Goal: Task Accomplishment & Management: Complete application form

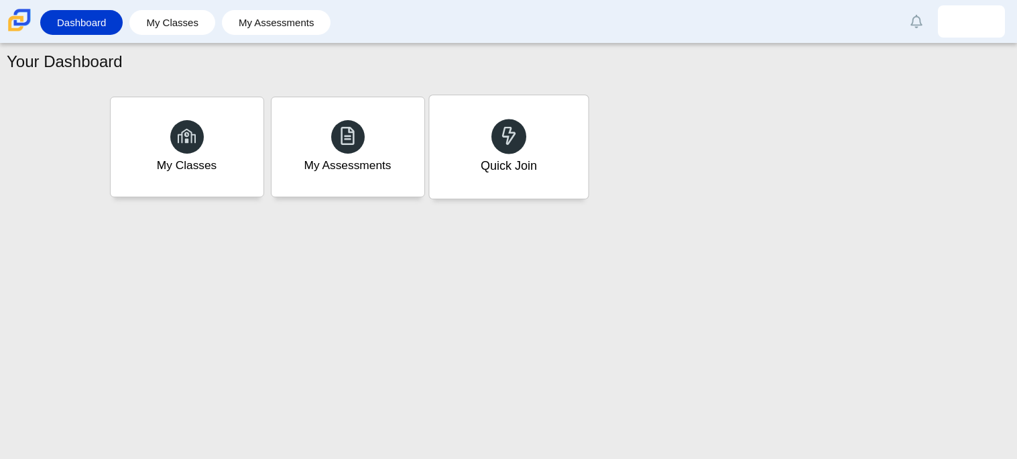
click at [557, 119] on div "Quick Join" at bounding box center [508, 146] width 159 height 103
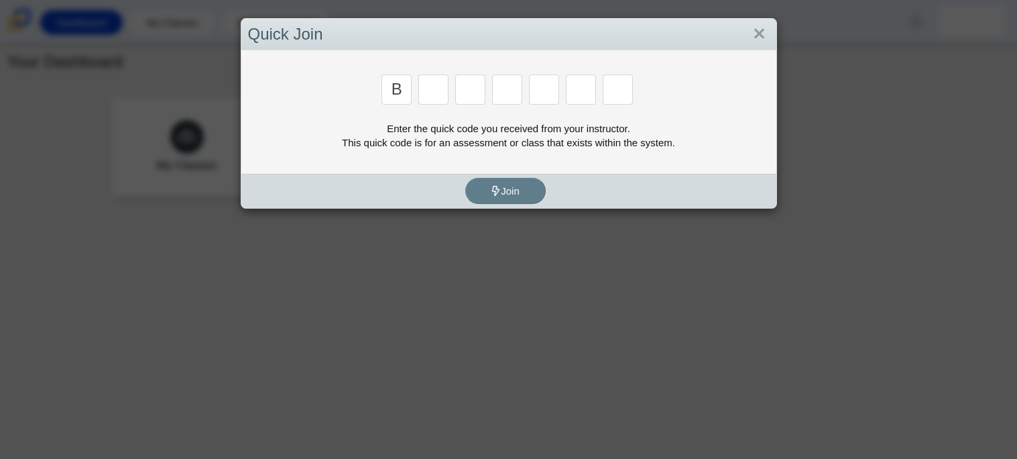
type input "b"
type input "m"
type input "3"
type input "5"
type input "3"
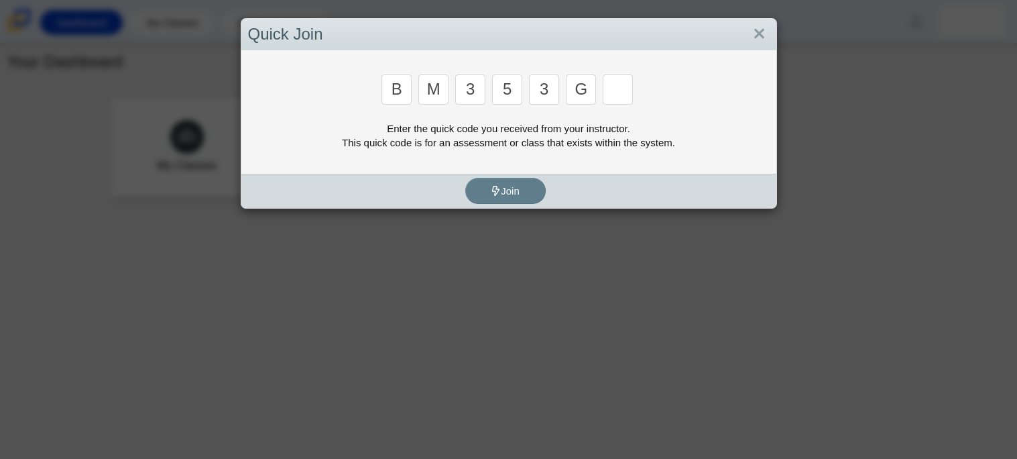
type input "g"
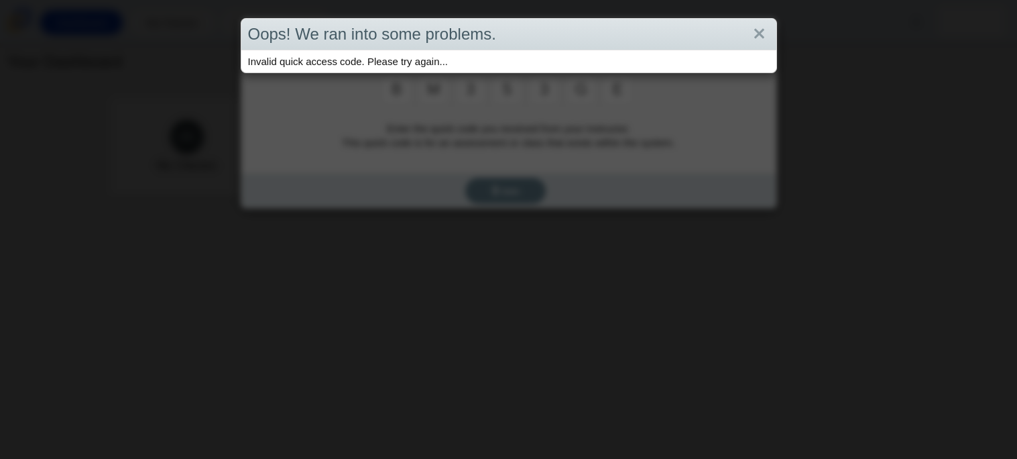
type input "e"
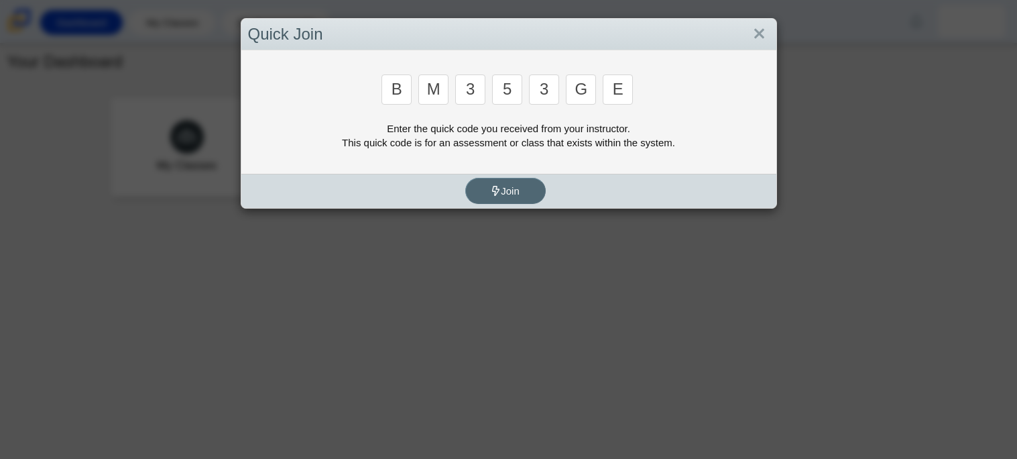
click at [531, 186] on button "Join" at bounding box center [505, 191] width 80 height 26
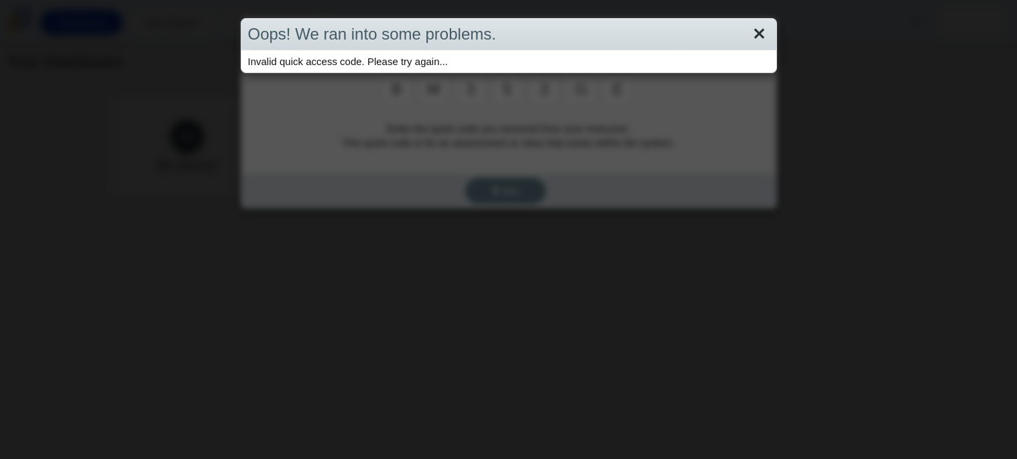
click at [760, 34] on link "Close" at bounding box center [759, 34] width 21 height 23
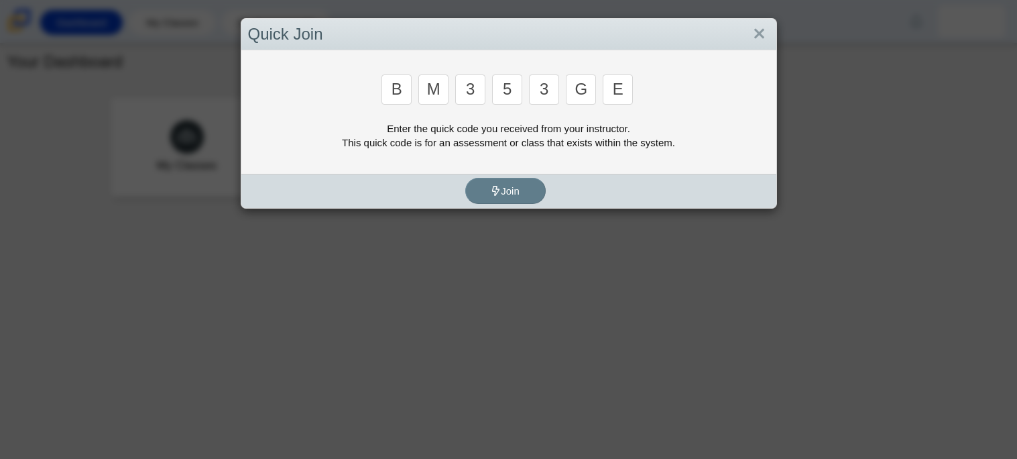
click at [608, 97] on input "e" at bounding box center [618, 89] width 30 height 30
click at [623, 89] on input "e" at bounding box center [618, 89] width 30 height 30
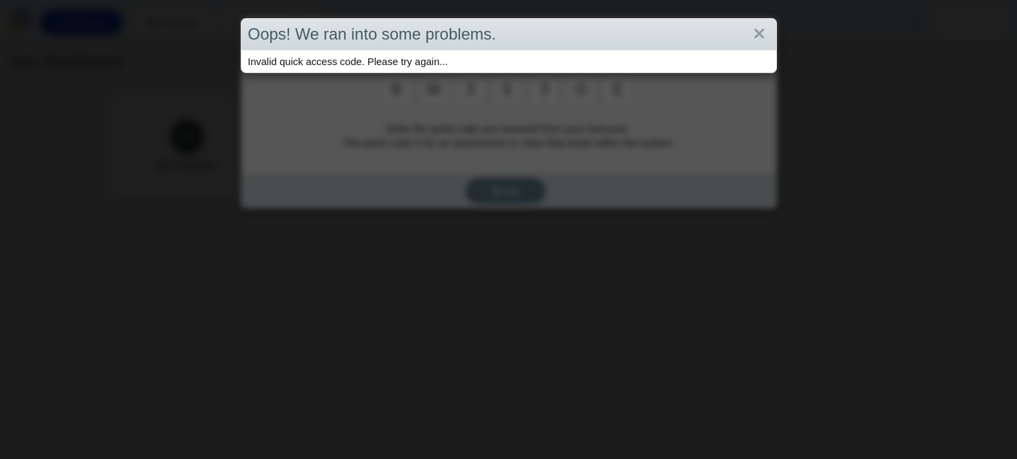
click at [623, 89] on div "Oops! We ran into some problems. Invalid quick access code. Please try again..." at bounding box center [508, 229] width 1017 height 459
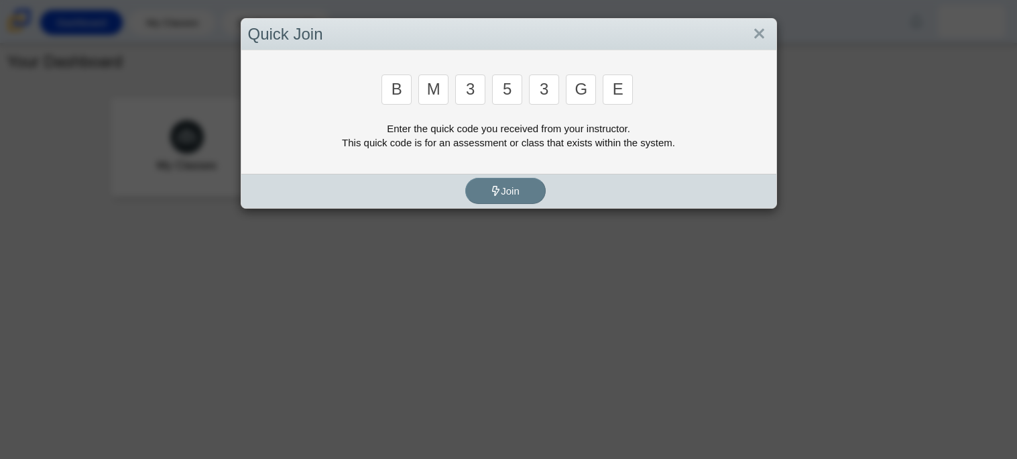
click at [623, 89] on input "e" at bounding box center [618, 89] width 30 height 30
type input "b"
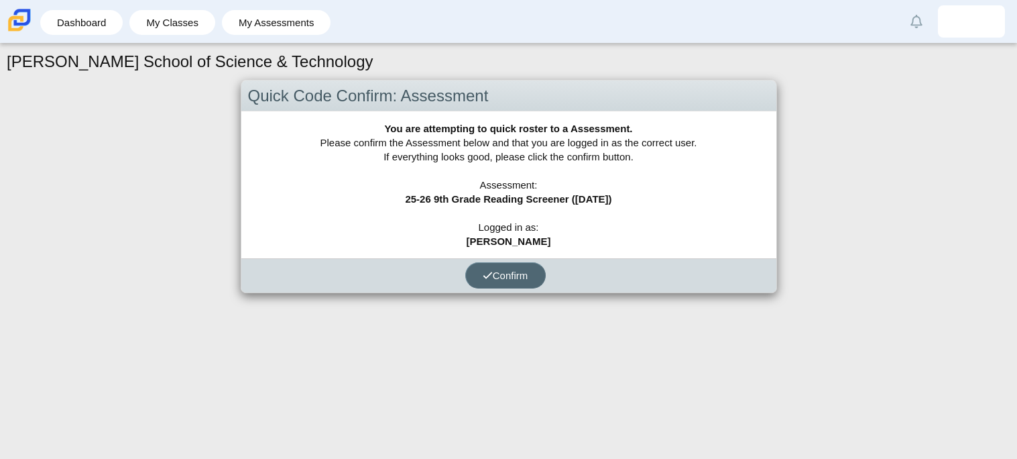
click at [518, 279] on span "Confirm" at bounding box center [506, 275] width 46 height 11
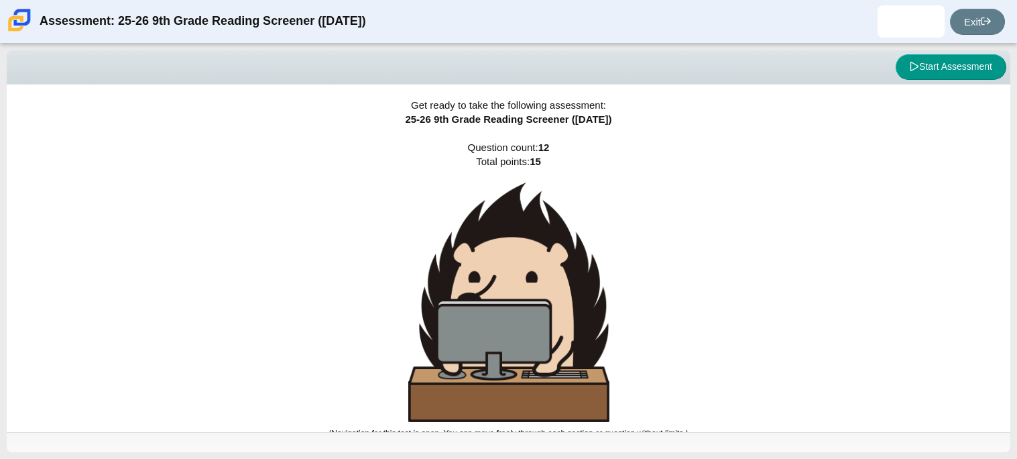
scroll to position [8, 0]
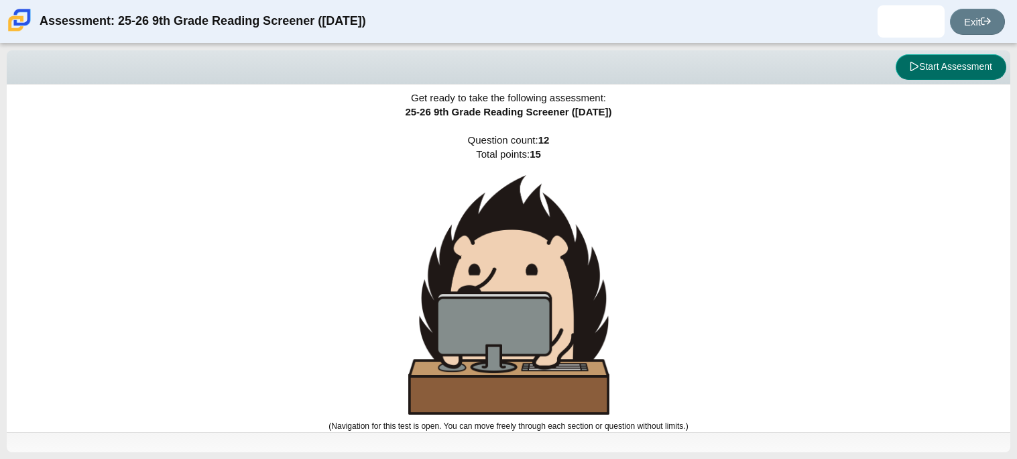
click at [917, 68] on button "Start Assessment" at bounding box center [951, 66] width 111 height 25
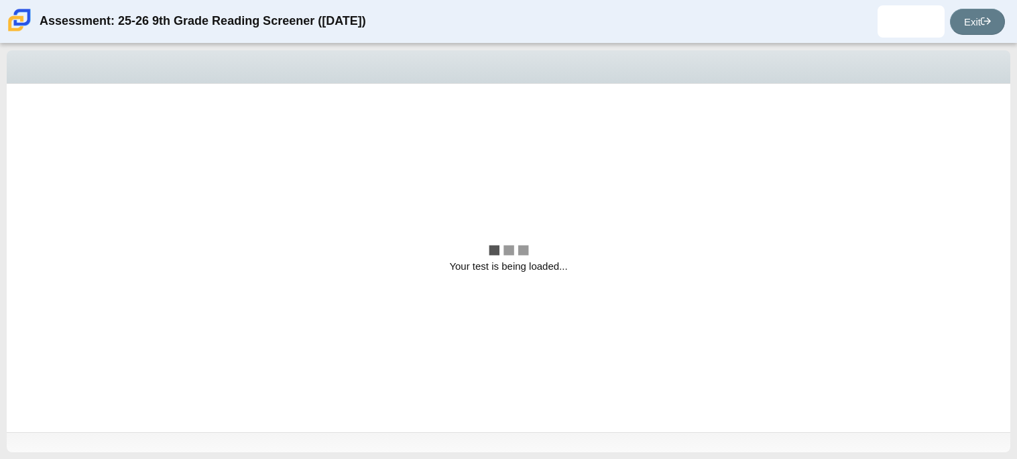
scroll to position [0, 0]
select select "ccc5b315-3c7c-471c-bf90-f22c8299c798"
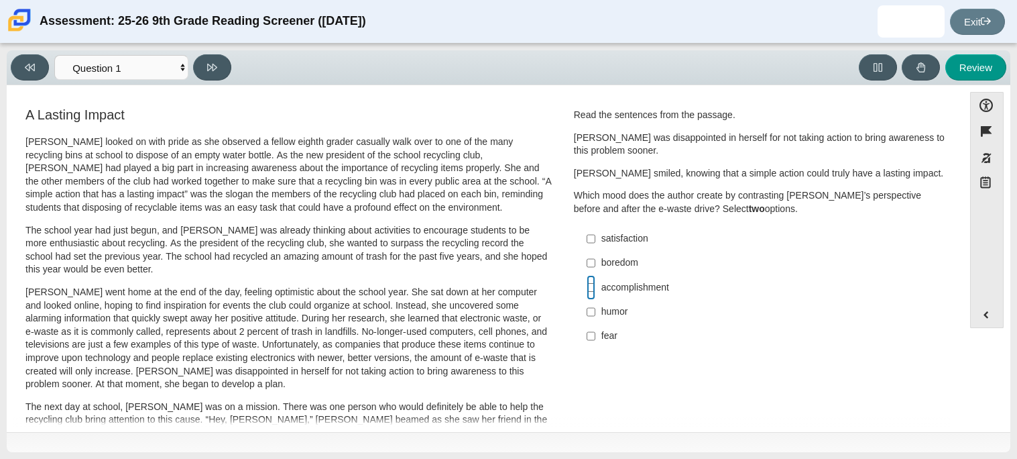
click at [587, 287] on input "accomplishment accomplishment" at bounding box center [591, 287] width 9 height 24
checkbox input "true"
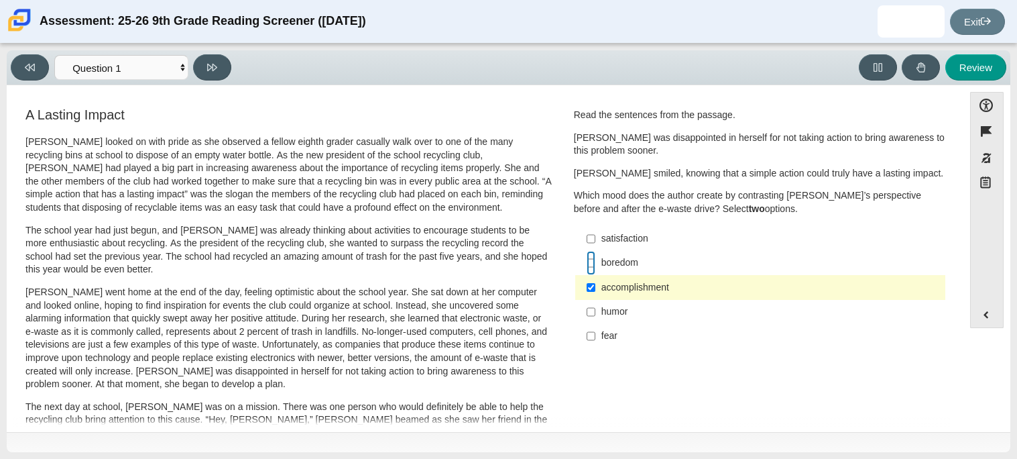
click at [587, 262] on input "boredom boredom" at bounding box center [591, 263] width 9 height 24
checkbox input "true"
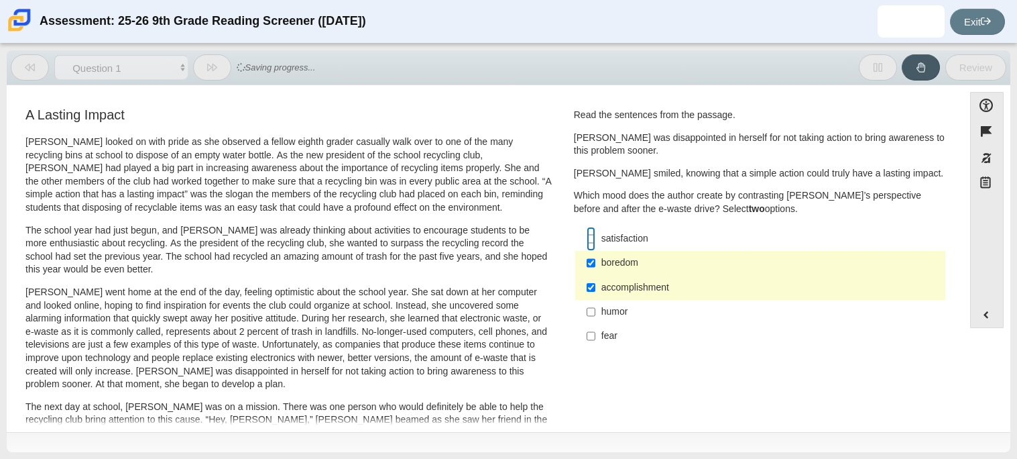
click at [587, 239] on input "satisfaction satisfaction" at bounding box center [591, 239] width 9 height 24
checkbox input "true"
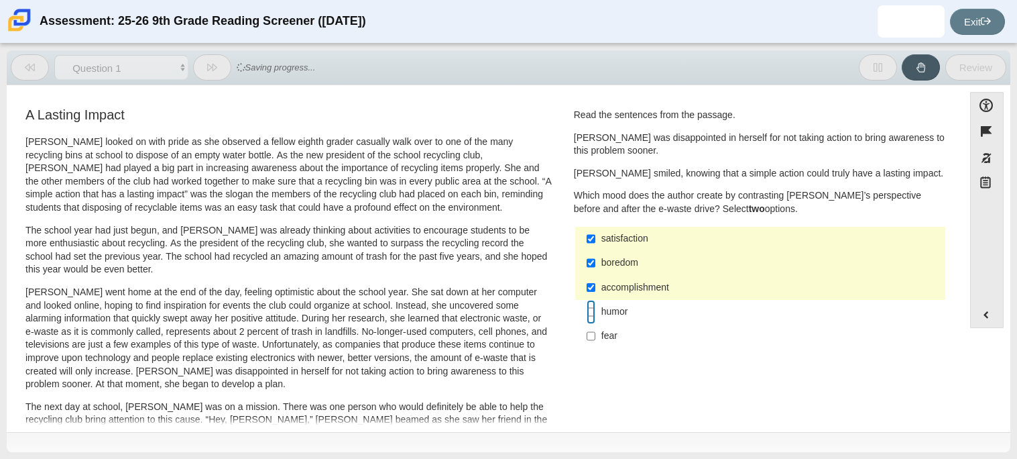
click at [588, 313] on input "humor humor" at bounding box center [591, 312] width 9 height 24
checkbox input "true"
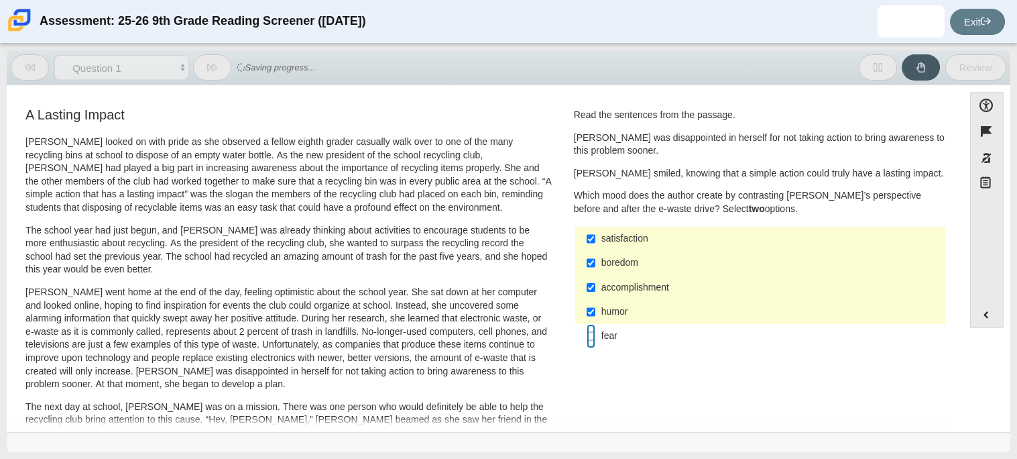
click at [587, 339] on input "fear fear" at bounding box center [591, 336] width 9 height 24
checkbox input "true"
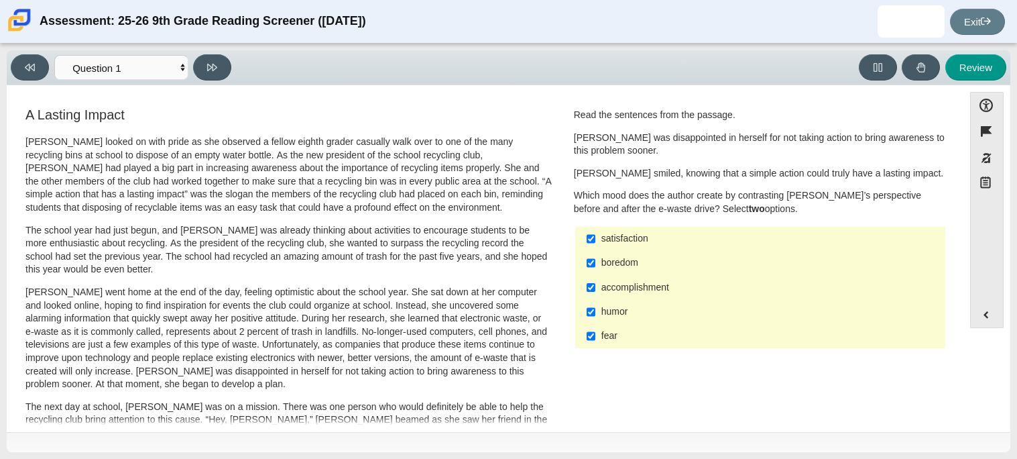
click at [628, 235] on div "satisfaction" at bounding box center [771, 238] width 339 height 13
click at [596, 235] on input "satisfaction satisfaction" at bounding box center [591, 239] width 9 height 24
checkbox input "false"
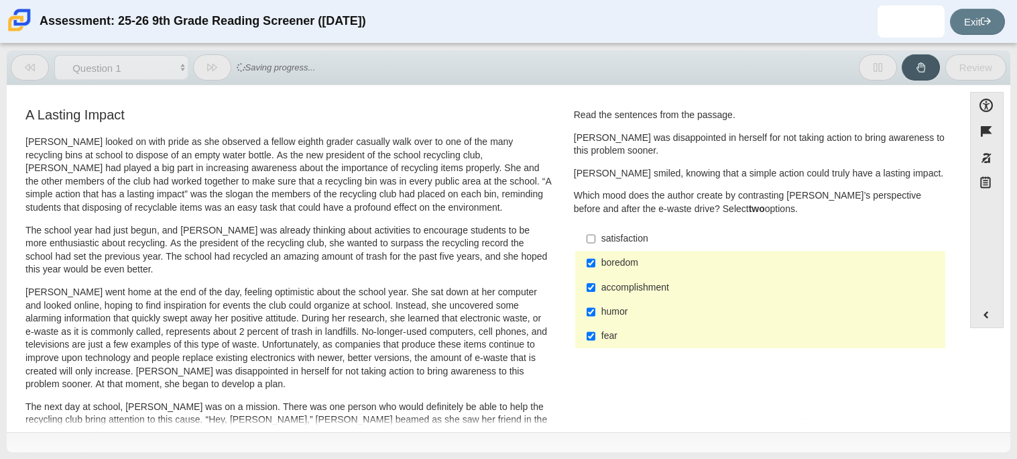
click at [620, 296] on label "accomplishment accomplishment" at bounding box center [761, 287] width 368 height 24
click at [596, 296] on input "accomplishment accomplishment" at bounding box center [591, 287] width 9 height 24
checkbox input "false"
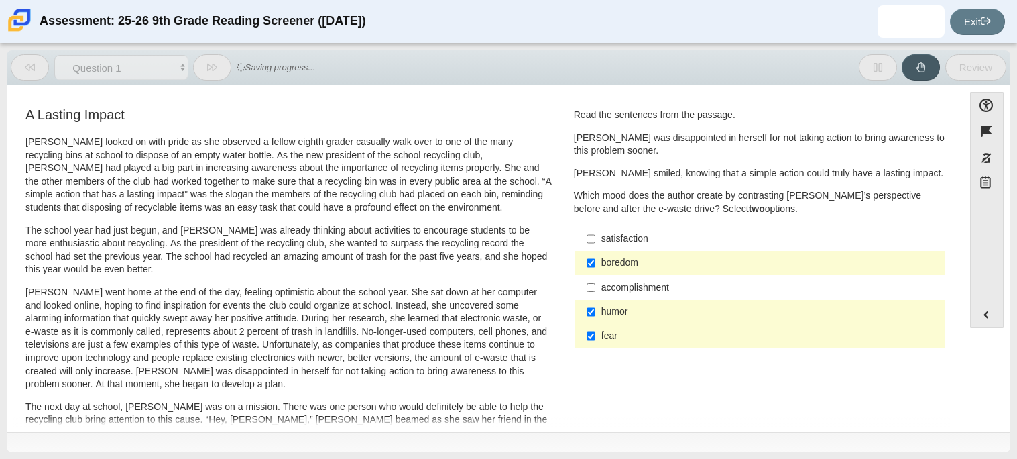
click at [618, 321] on label "humor humor" at bounding box center [761, 312] width 368 height 24
click at [596, 321] on input "humor humor" at bounding box center [591, 312] width 9 height 24
checkbox input "false"
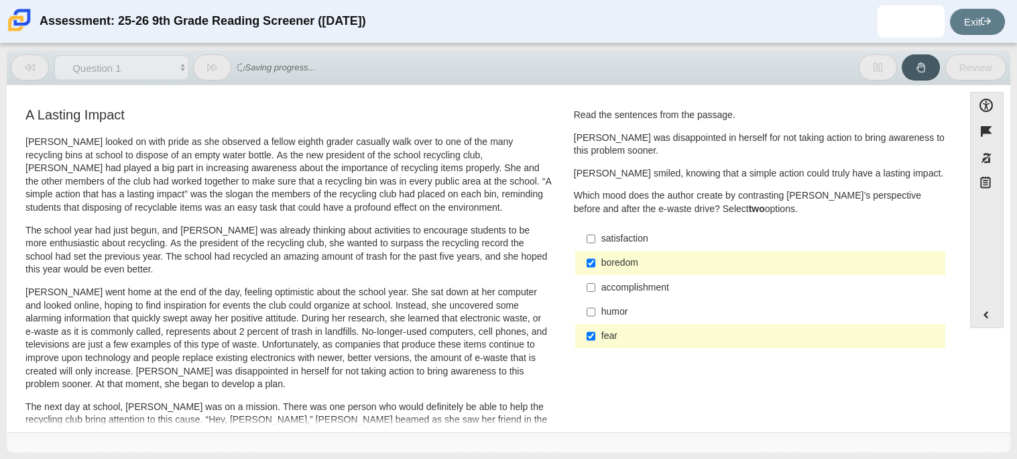
click at [620, 339] on div "fear" at bounding box center [771, 335] width 339 height 13
click at [596, 339] on input "fear fear" at bounding box center [591, 336] width 9 height 24
checkbox input "false"
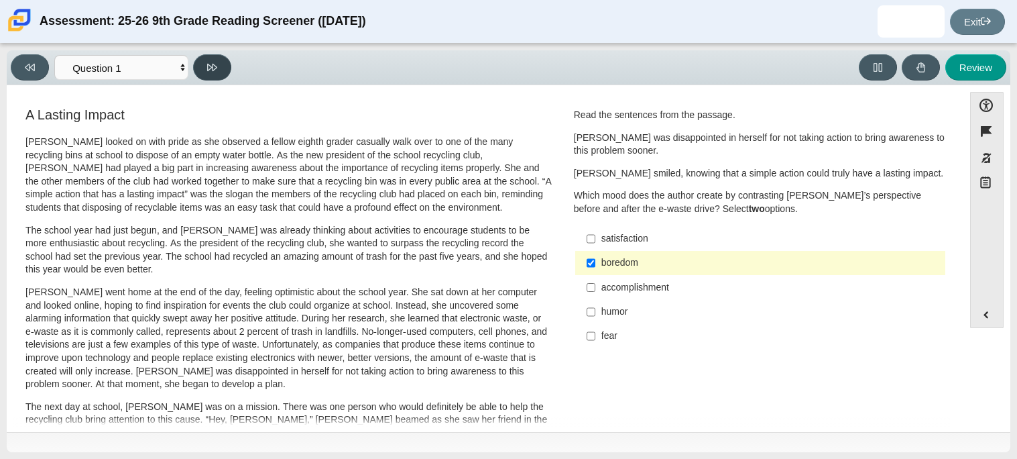
click at [209, 64] on icon at bounding box center [212, 67] width 10 height 10
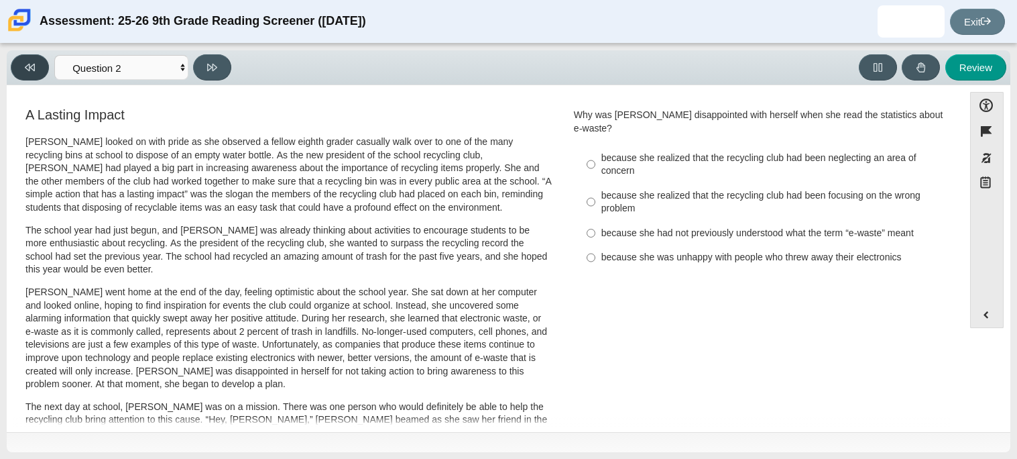
click at [23, 69] on button at bounding box center [30, 67] width 38 height 26
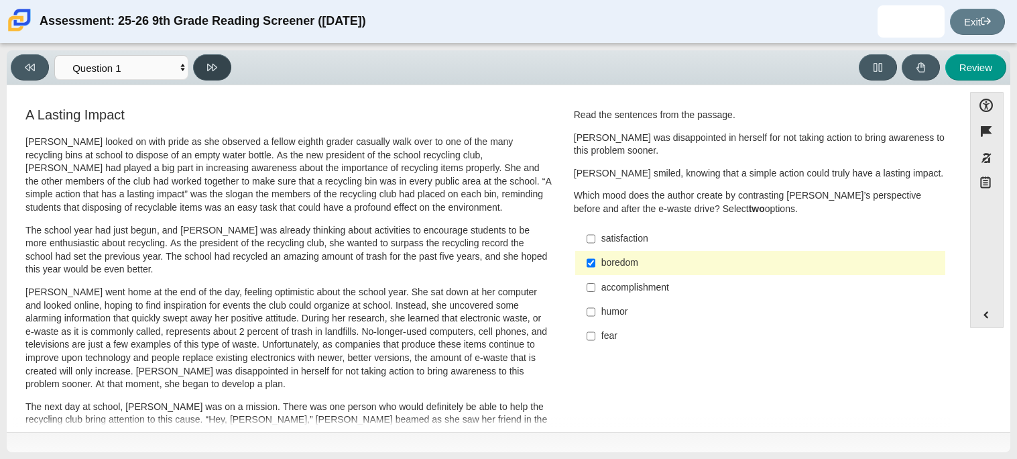
click at [202, 64] on button at bounding box center [212, 67] width 38 height 26
select select "0ff64528-ffd7-428d-b192-babfaadd44e8"
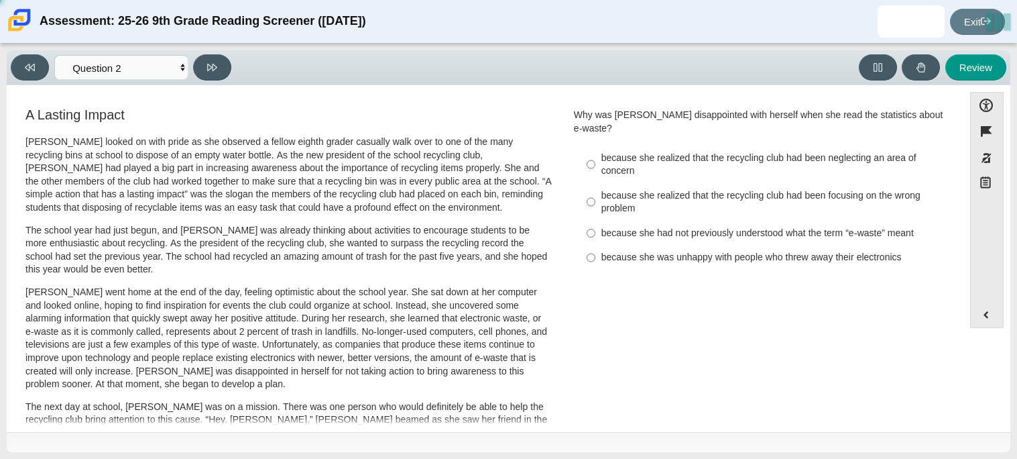
click at [631, 153] on div "because she realized that the recycling club had been neglecting an area of con…" at bounding box center [771, 165] width 339 height 26
click at [596, 153] on input "because she realized that the recycling club had been neglecting an area of con…" at bounding box center [591, 165] width 9 height 38
radio input "true"
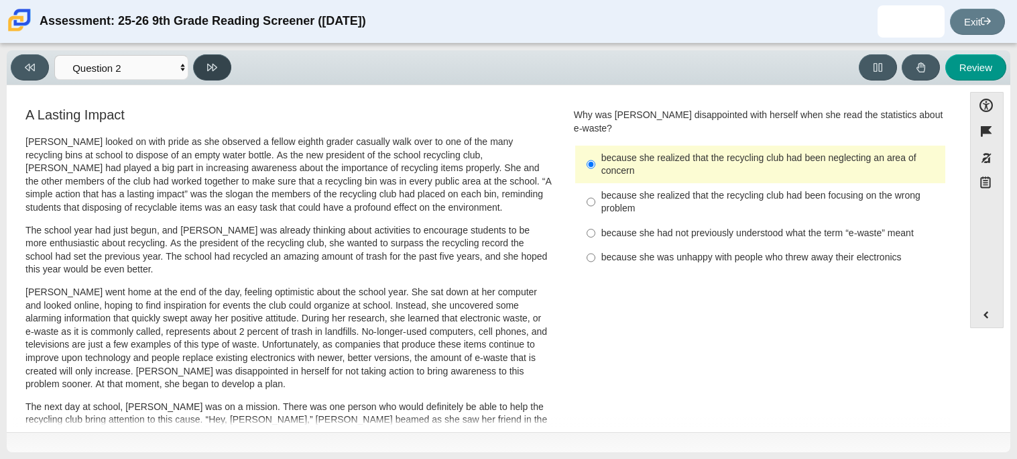
click at [208, 71] on icon at bounding box center [212, 67] width 10 height 10
select select "7ce3d843-6974-4858-901c-1ff39630e843"
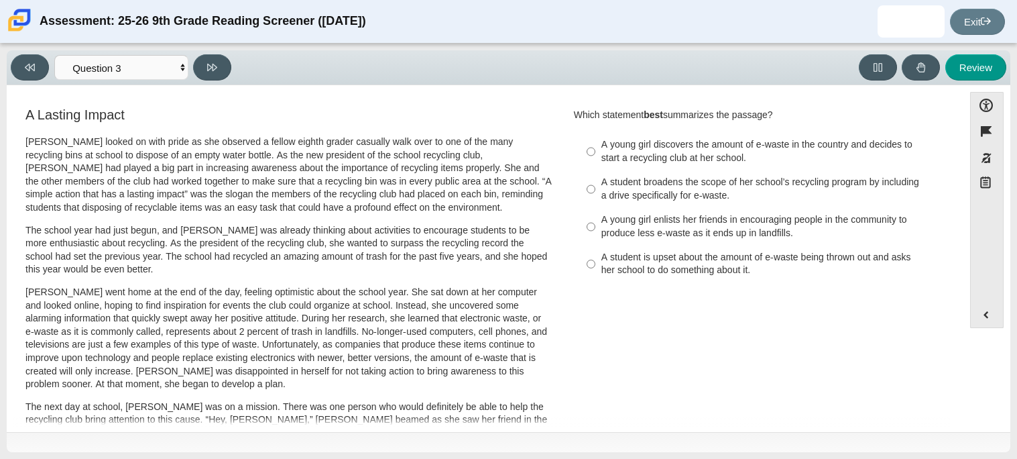
click at [627, 267] on div "A student is upset about the amount of e-waste being thrown out and asks her sc…" at bounding box center [771, 264] width 339 height 26
click at [596, 267] on input "A student is upset about the amount of e-waste being thrown out and asks her sc…" at bounding box center [591, 264] width 9 height 38
radio input "true"
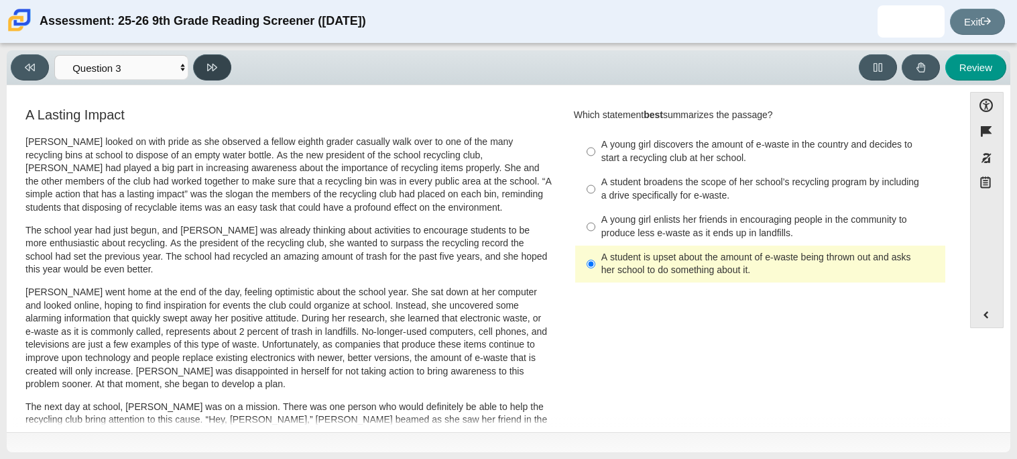
click at [204, 63] on button at bounding box center [212, 67] width 38 height 26
select select "ca9ea0f1-49c5-4bd1-83b0-472c18652b42"
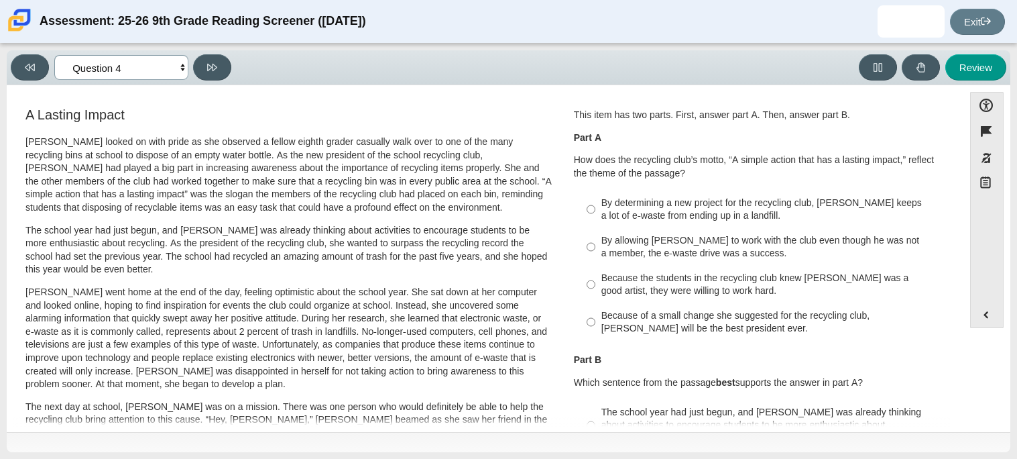
click at [180, 65] on select "Questions Question 1 Question 2 Question 3 Question 4 Question 5 Question 6 Que…" at bounding box center [121, 67] width 134 height 25
click at [46, 425] on div "Feature A Lasting Impact [PERSON_NAME] looked on with pride as she observed a f…" at bounding box center [485, 260] width 944 height 331
click at [689, 291] on div "Because the students in the recycling club knew [PERSON_NAME] was a good artist…" at bounding box center [771, 285] width 339 height 26
click at [596, 291] on input "Because the students in the recycling club knew [PERSON_NAME] was a good artist…" at bounding box center [591, 285] width 9 height 38
radio input "true"
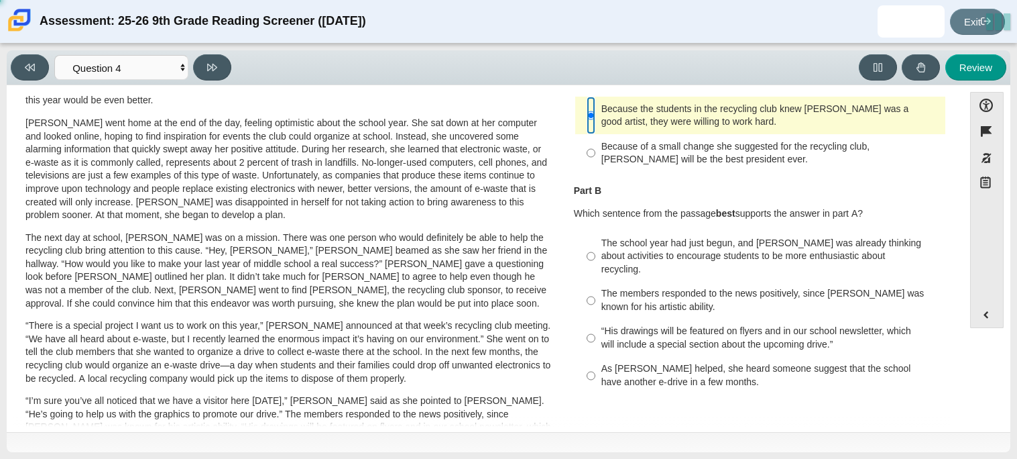
scroll to position [172, 0]
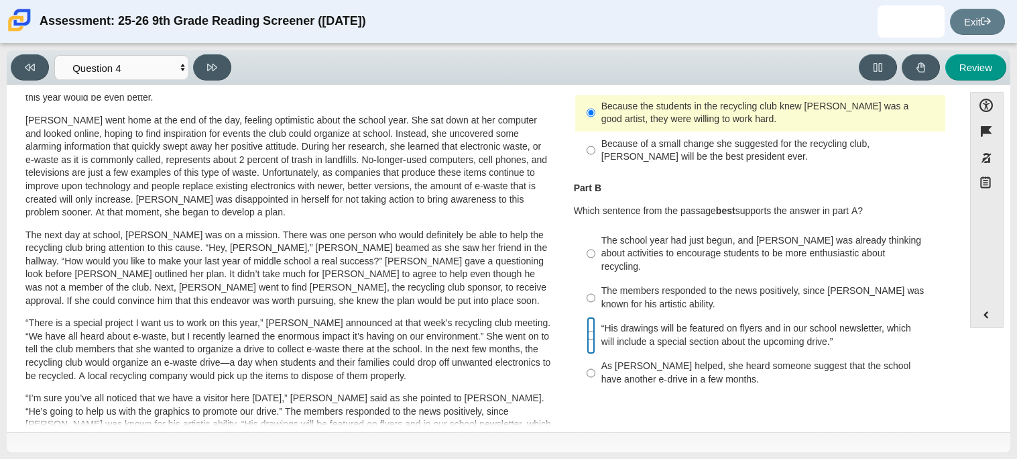
click at [587, 322] on input "“His drawings will be featured on flyers and in our school newsletter, which wi…" at bounding box center [591, 336] width 9 height 38
radio input "true"
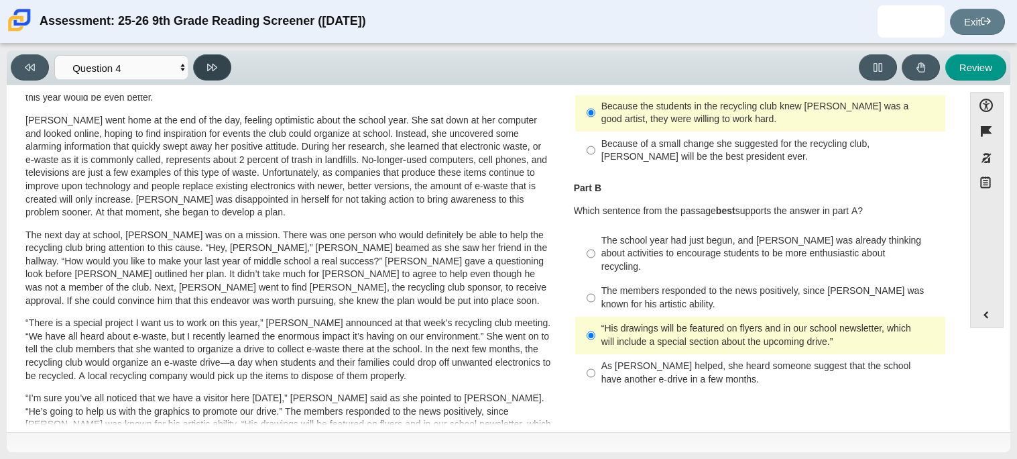
click at [211, 74] on button at bounding box center [212, 67] width 38 height 26
select select "e41f1a79-e29f-4095-8030-a53364015bed"
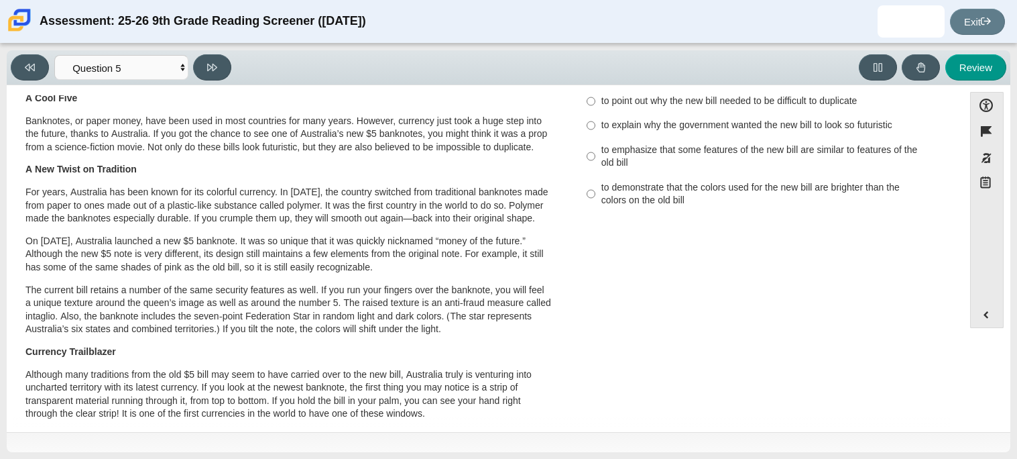
scroll to position [0, 0]
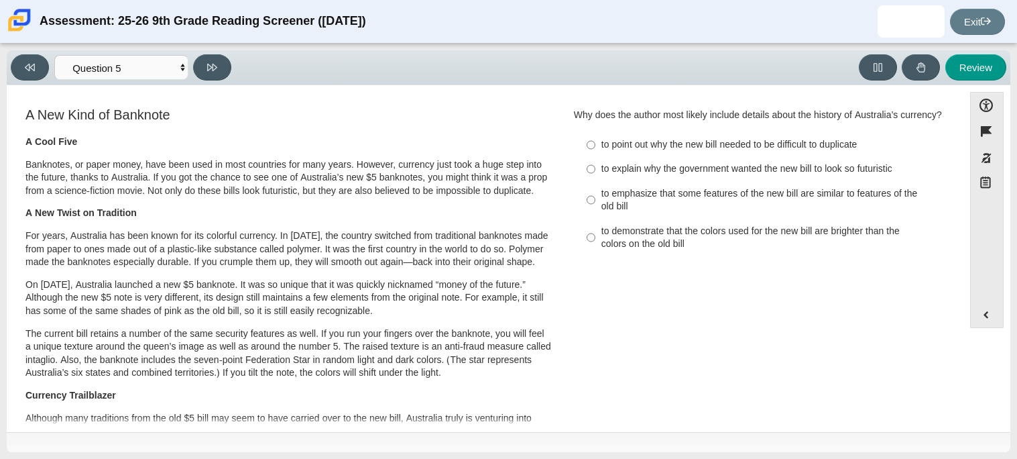
click at [608, 239] on div "to demonstrate that the colors used for the new bill are brighter than the colo…" at bounding box center [771, 238] width 339 height 26
click at [596, 239] on input "to demonstrate that the colors used for the new bill are brighter than the colo…" at bounding box center [591, 238] width 9 height 38
radio input "true"
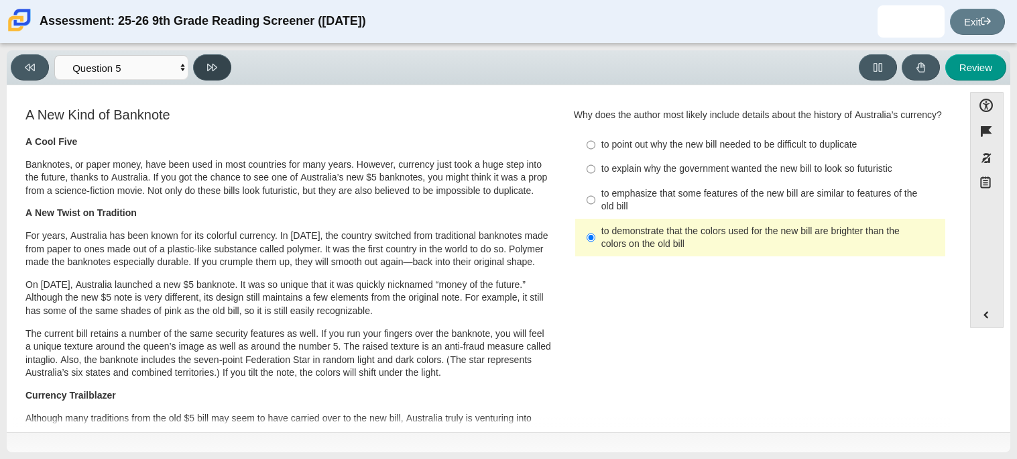
click at [212, 72] on button at bounding box center [212, 67] width 38 height 26
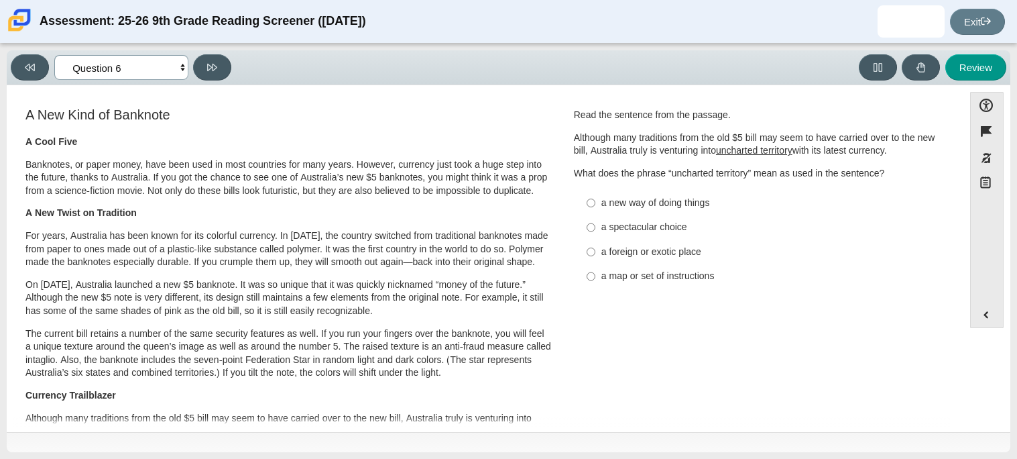
click at [101, 62] on select "Questions Question 1 Question 2 Question 3 Question 4 Question 5 Question 6 Que…" at bounding box center [121, 67] width 134 height 25
click at [54, 55] on select "Questions Question 1 Question 2 Question 3 Question 4 Question 5 Question 6 Que…" at bounding box center [121, 67] width 134 height 25
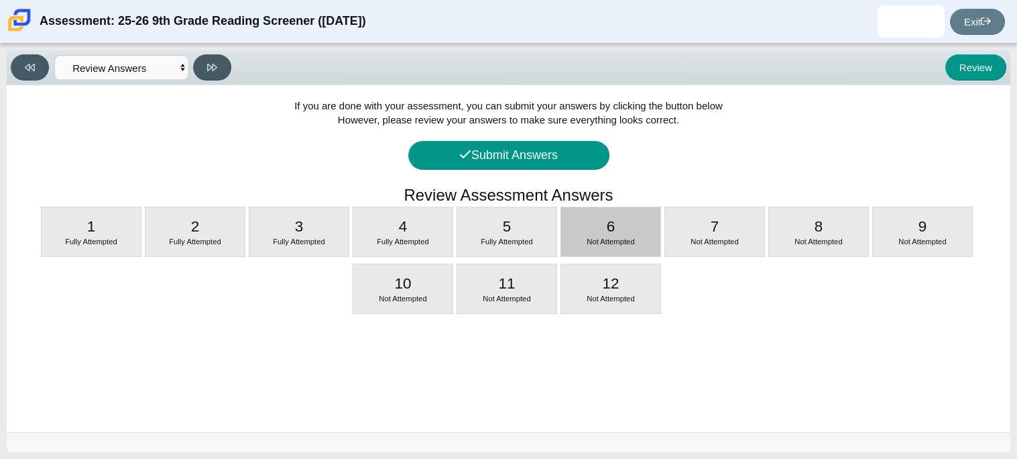
click at [612, 219] on span "6" at bounding box center [611, 226] width 9 height 17
select select "69146e31-7b3d-4a3e-9ce6-f30c24342ae0"
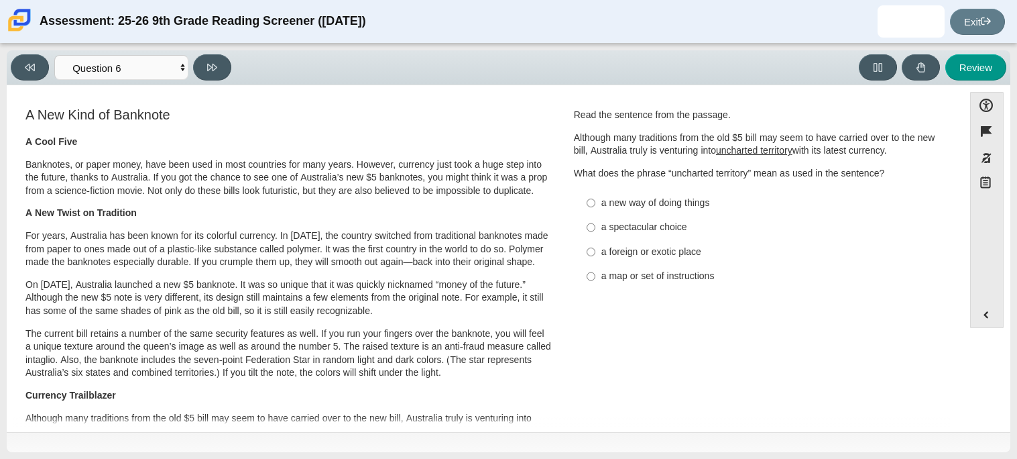
click at [612, 251] on div "a foreign or exotic place" at bounding box center [771, 251] width 339 height 13
click at [596, 251] on input "a foreign or exotic place a foreign or exotic place" at bounding box center [591, 251] width 9 height 24
radio input "true"
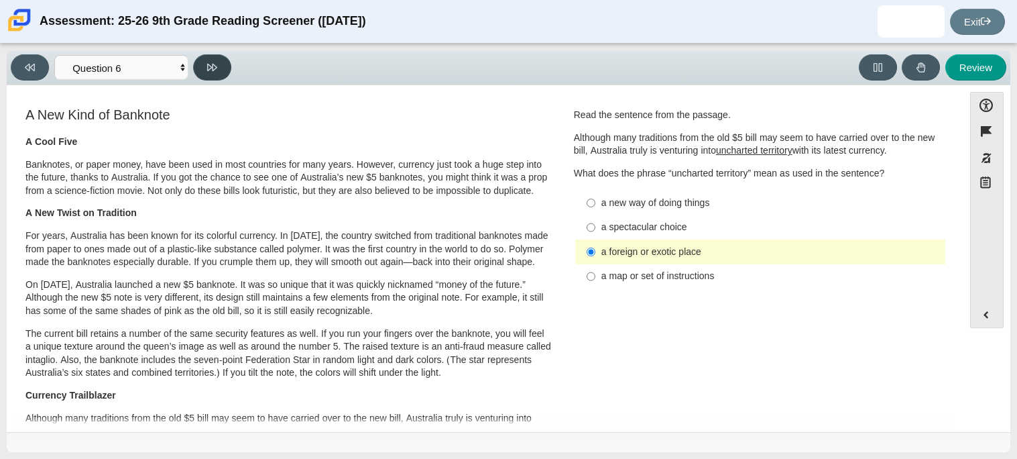
click at [209, 66] on icon at bounding box center [212, 67] width 10 height 10
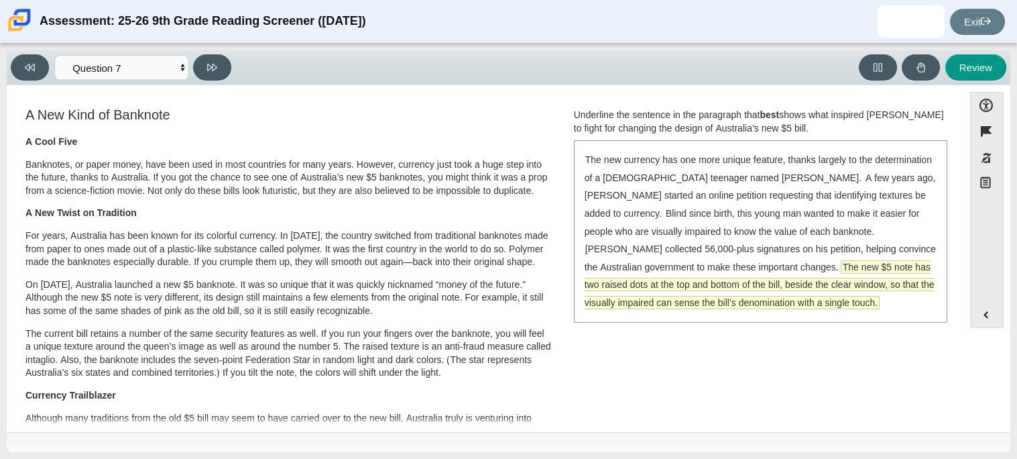
click at [633, 290] on span "The new $5 note has two raised dots at the top and bottom of the bill, beside t…" at bounding box center [760, 285] width 350 height 48
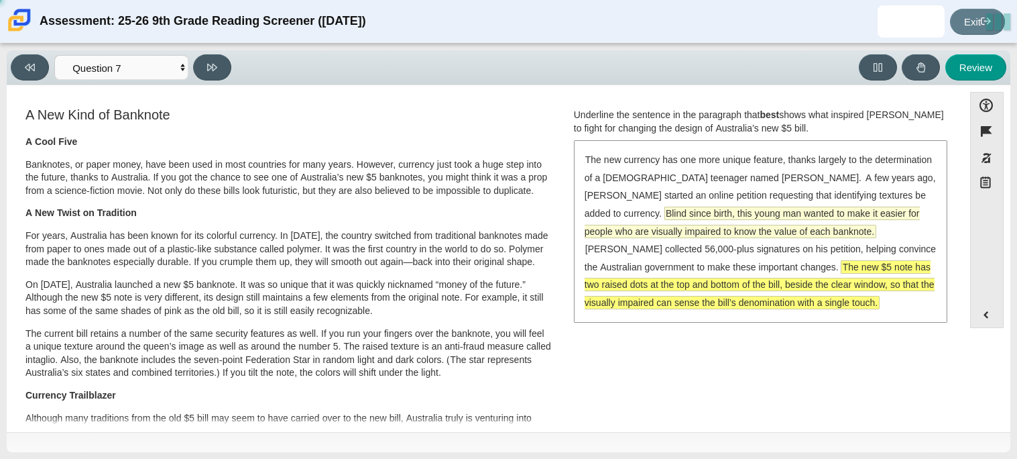
click at [667, 215] on span "Blind since birth, this young man wanted to make it easier for people who are v…" at bounding box center [752, 222] width 335 height 30
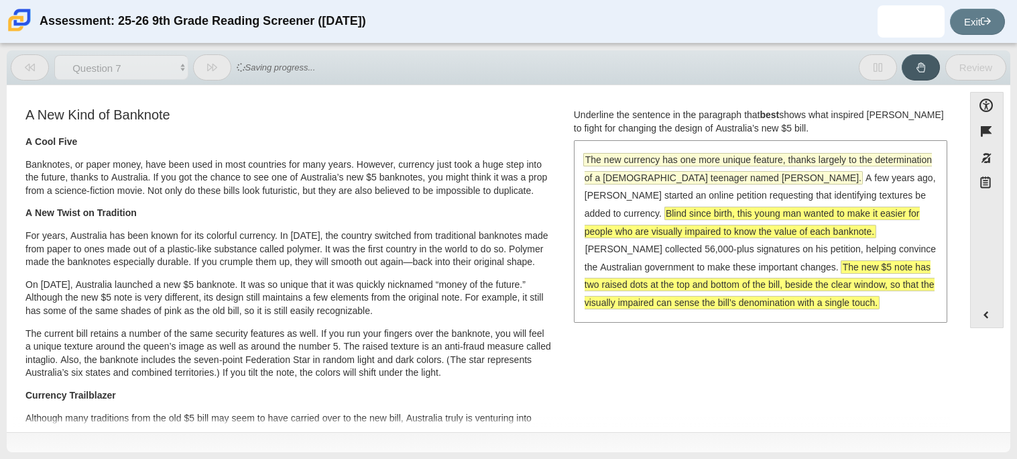
click at [644, 179] on span "The new currency has one more unique feature, thanks largely to the determinati…" at bounding box center [758, 169] width 347 height 30
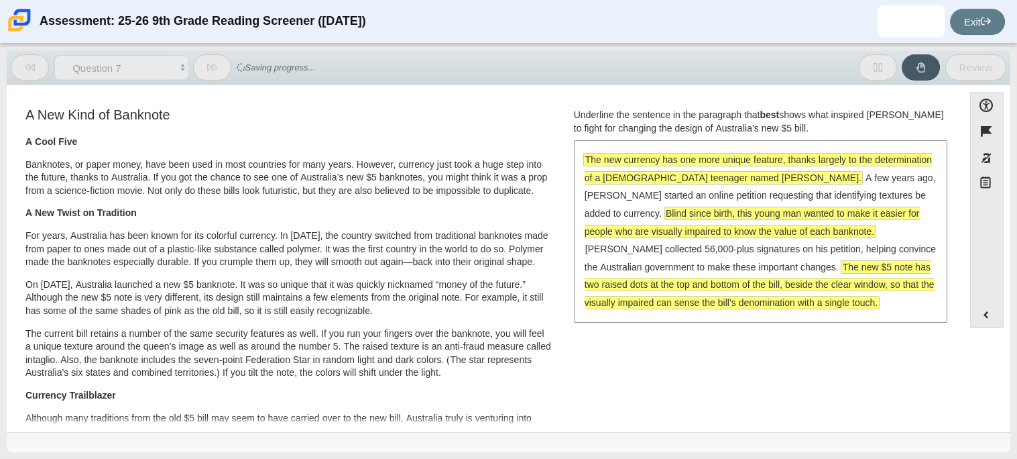
click at [643, 176] on span "The new currency has one more unique feature, thanks largely to the determinati…" at bounding box center [758, 169] width 347 height 30
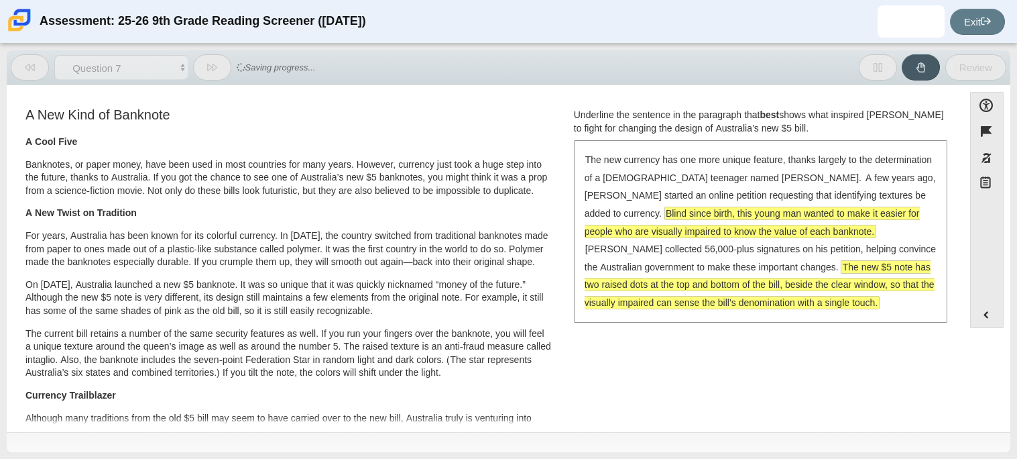
click at [649, 215] on span "Blind since birth, this young man wanted to make it easier for people who are v…" at bounding box center [752, 222] width 335 height 30
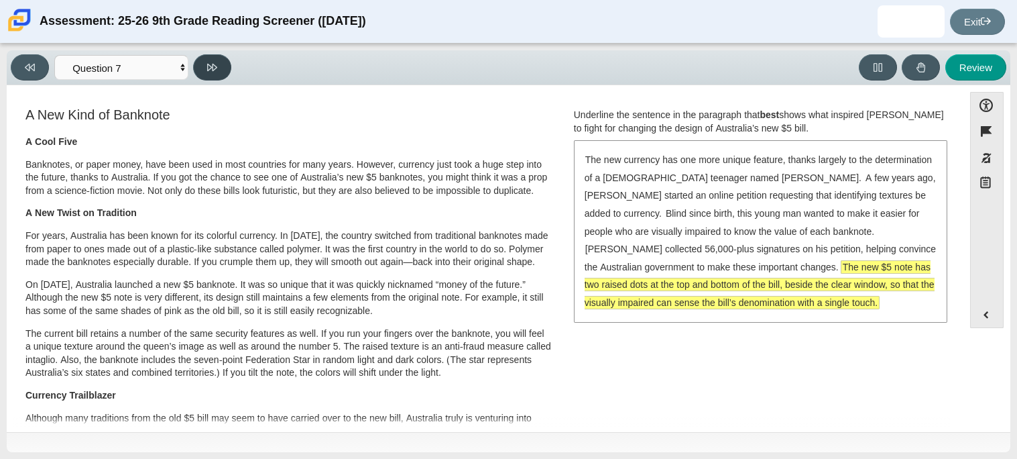
click at [210, 66] on icon at bounding box center [212, 67] width 10 height 10
select select "ea8338c2-a6a3-418e-a305-2b963b54a290"
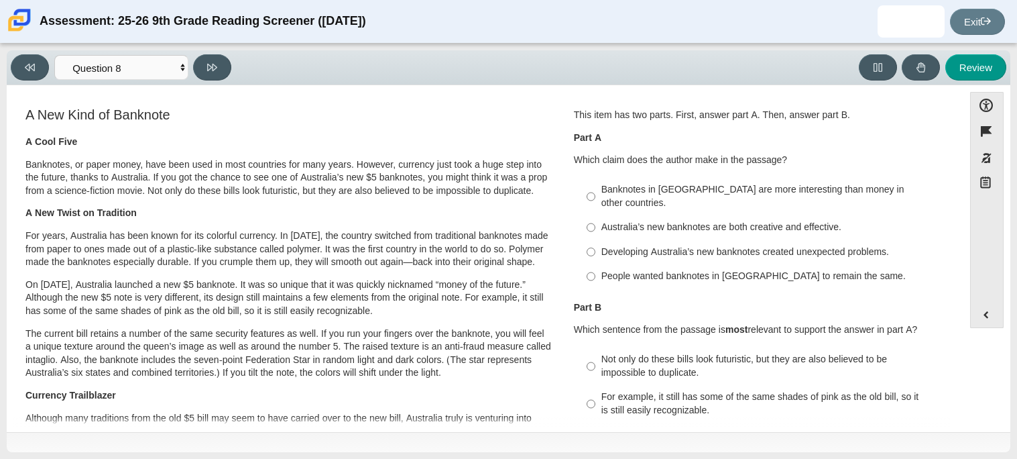
click at [630, 221] on label "Australia’s new banknotes are both creative and effective. Australia’s new bank…" at bounding box center [761, 227] width 368 height 24
click at [596, 221] on input "Australia’s new banknotes are both creative and effective. Australia’s new bank…" at bounding box center [591, 227] width 9 height 24
radio input "true"
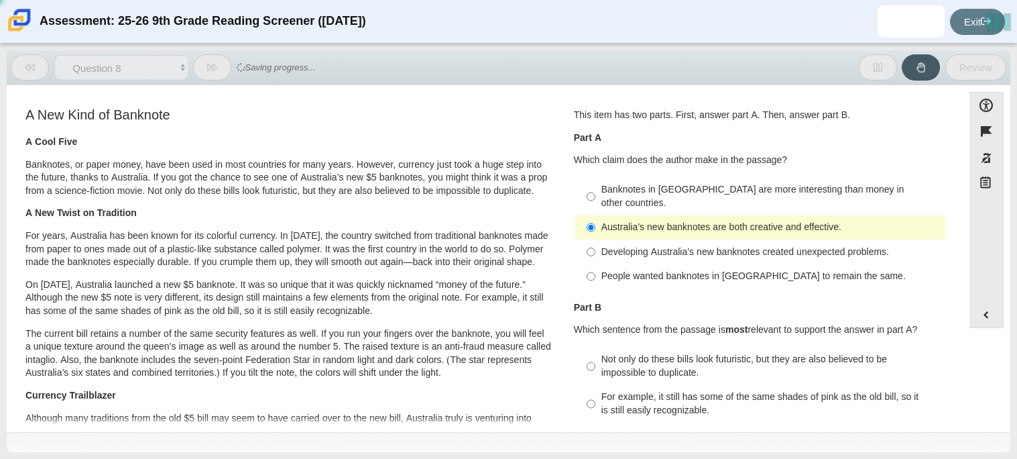
click at [616, 407] on label "For example, it still has some of the same shades of pink as the old bill, so i…" at bounding box center [761, 404] width 368 height 38
click at [596, 407] on input "For example, it still has some of the same shades of pink as the old bill, so i…" at bounding box center [591, 404] width 9 height 38
radio input "true"
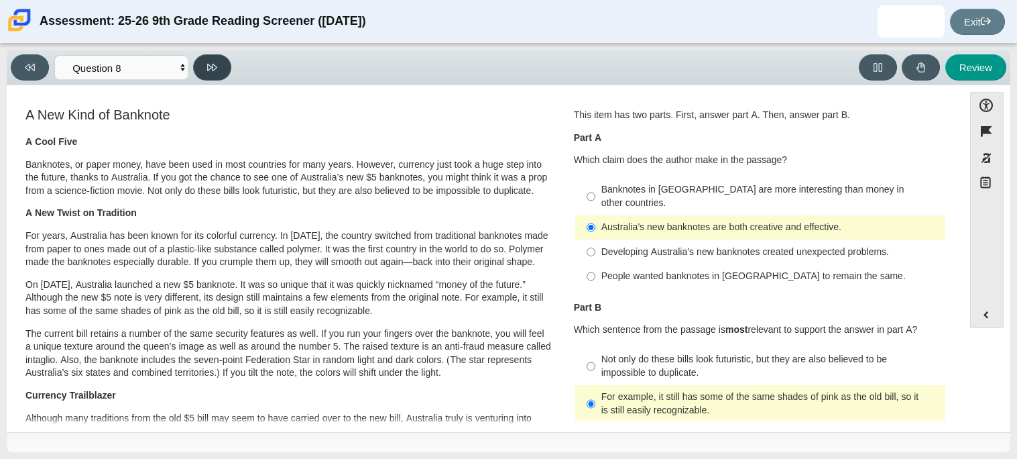
click at [209, 73] on button at bounding box center [212, 67] width 38 height 26
select select "89f058d6-b15c-4ef5-a4b3-fdaffb8868b6"
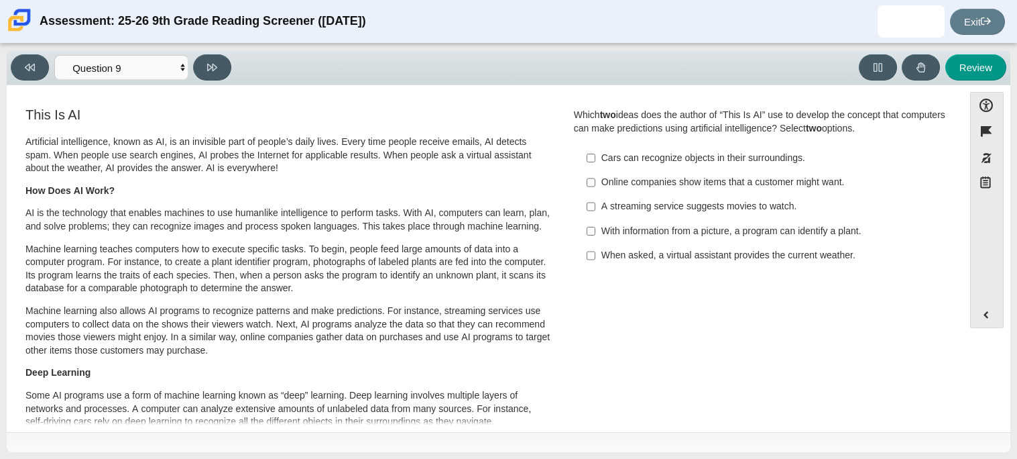
click at [693, 202] on div "A streaming service suggests movies to watch." at bounding box center [771, 206] width 339 height 13
click at [596, 202] on input "A streaming service suggests movies to watch. A streaming service suggests movi…" at bounding box center [591, 206] width 9 height 24
checkbox input "true"
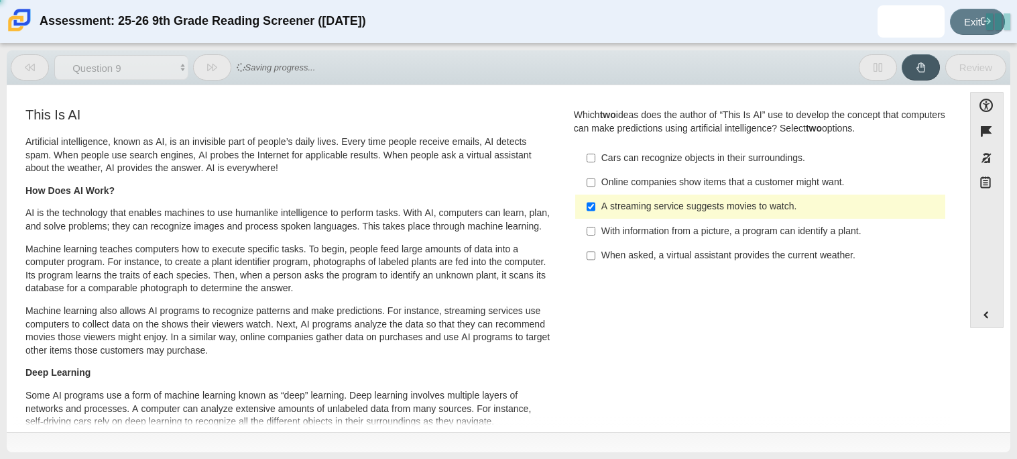
click at [698, 247] on label "When asked, a virtual assistant provides the current weather. When asked, a vir…" at bounding box center [761, 255] width 368 height 24
click at [596, 247] on input "When asked, a virtual assistant provides the current weather. When asked, a vir…" at bounding box center [591, 255] width 9 height 24
checkbox input "true"
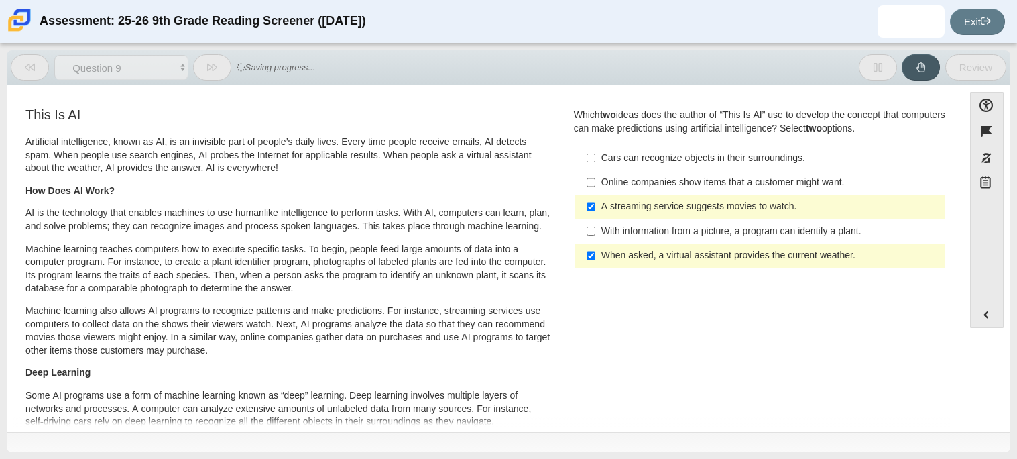
click at [693, 232] on div "With information from a picture, a program can identify a plant." at bounding box center [771, 231] width 339 height 13
click at [596, 232] on input "With information from a picture, a program can identify a plant. With informati…" at bounding box center [591, 231] width 9 height 24
checkbox input "true"
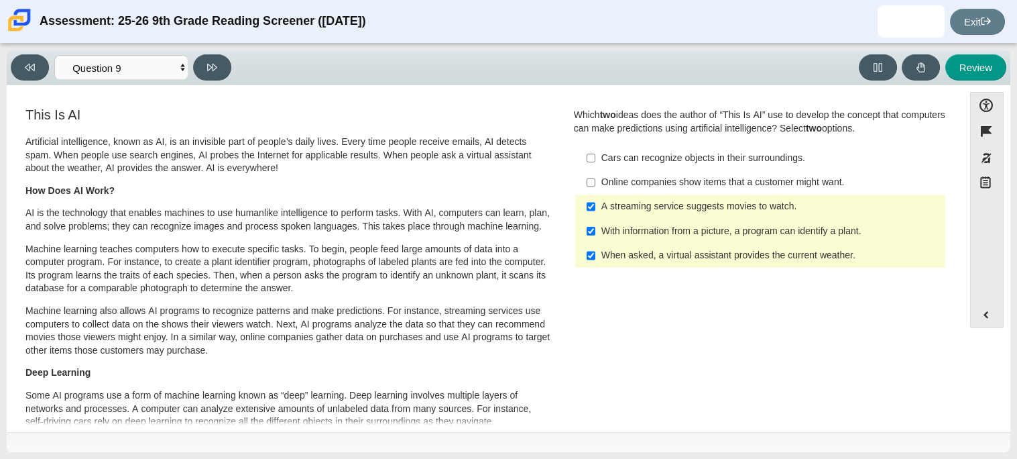
click at [669, 176] on div "Online companies show items that a customer might want." at bounding box center [771, 182] width 339 height 13
click at [596, 176] on input "Online companies show items that a customer might want. Online companies show i…" at bounding box center [591, 182] width 9 height 24
checkbox input "true"
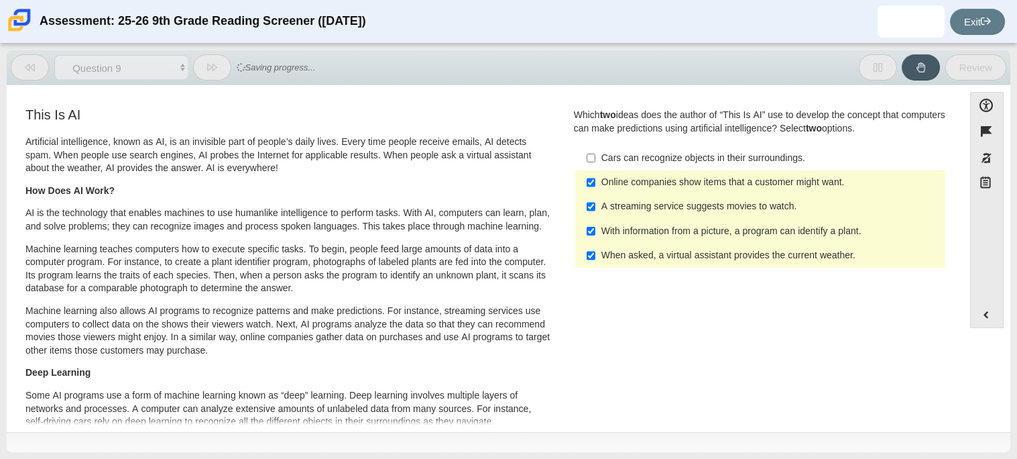
click at [657, 165] on label "Cars can recognize objects in their surroundings. Cars can recognize objects in…" at bounding box center [761, 158] width 368 height 24
click at [596, 165] on input "Cars can recognize objects in their surroundings. Cars can recognize objects in…" at bounding box center [591, 158] width 9 height 24
checkbox input "true"
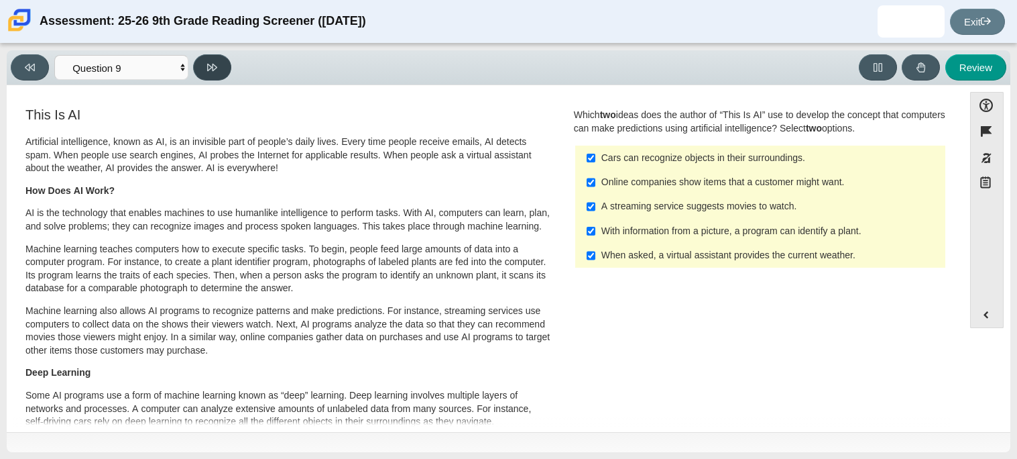
click at [209, 67] on icon at bounding box center [212, 67] width 10 height 10
select select "cdf3c14e-a918-44d1-9b63-3db0fa81641e"
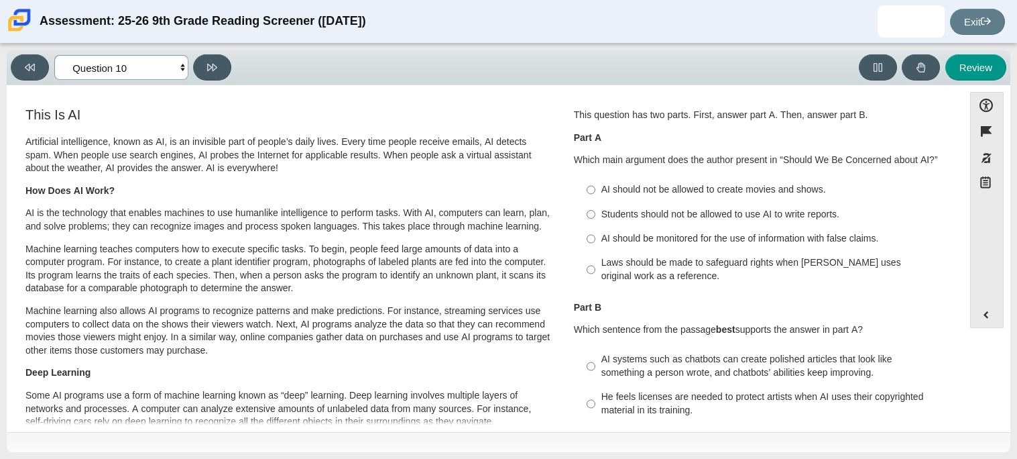
click at [160, 72] on select "Questions Question 1 Question 2 Question 3 Question 4 Question 5 Question 6 Que…" at bounding box center [121, 67] width 134 height 25
click at [587, 239] on input "AI should be monitored for the use of information with false claims. AI should …" at bounding box center [591, 239] width 9 height 24
radio input "true"
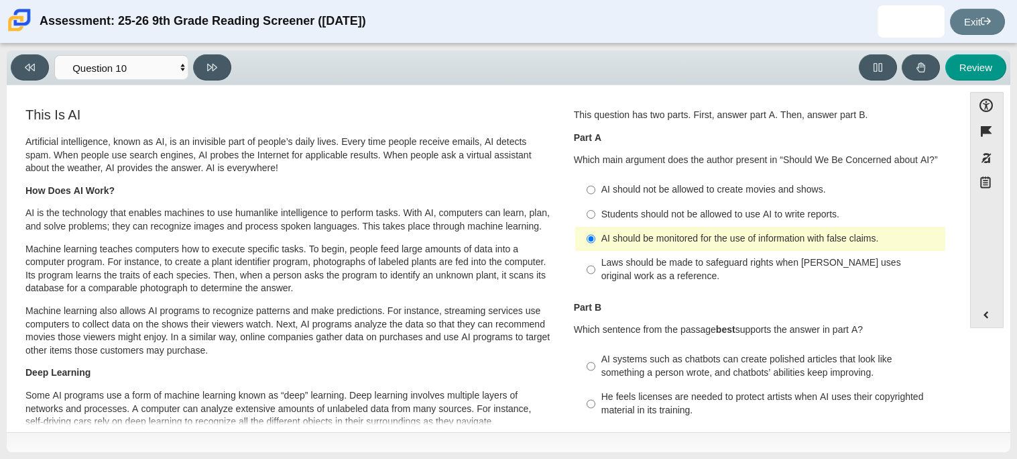
click at [617, 418] on div "Feature A Lasting Impact [PERSON_NAME] looked on with pride as she observed a f…" at bounding box center [485, 260] width 944 height 331
click at [617, 412] on div "He feels licenses are needed to protect artists when AI uses their copyrighted …" at bounding box center [771, 403] width 339 height 26
click at [596, 412] on input "He feels licenses are needed to protect artists when AI uses their copyrighted …" at bounding box center [591, 404] width 9 height 38
radio input "true"
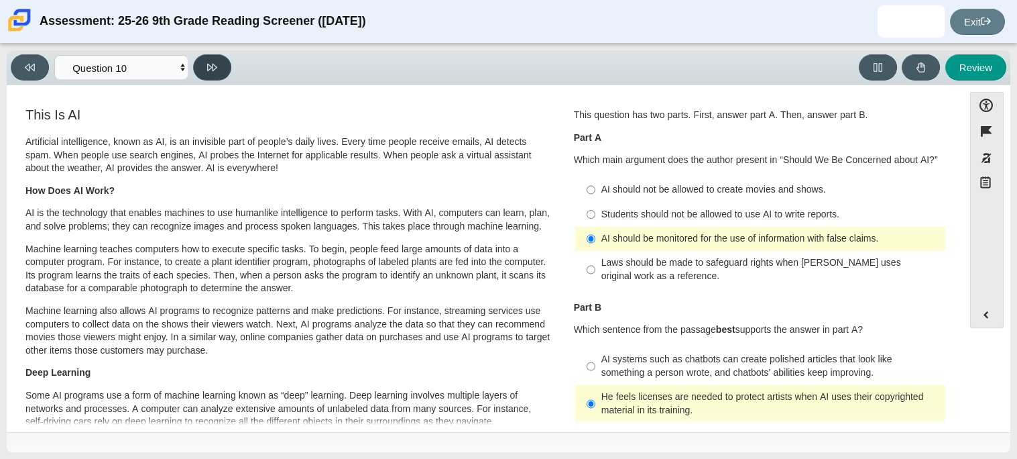
click at [207, 63] on icon at bounding box center [212, 67] width 10 height 10
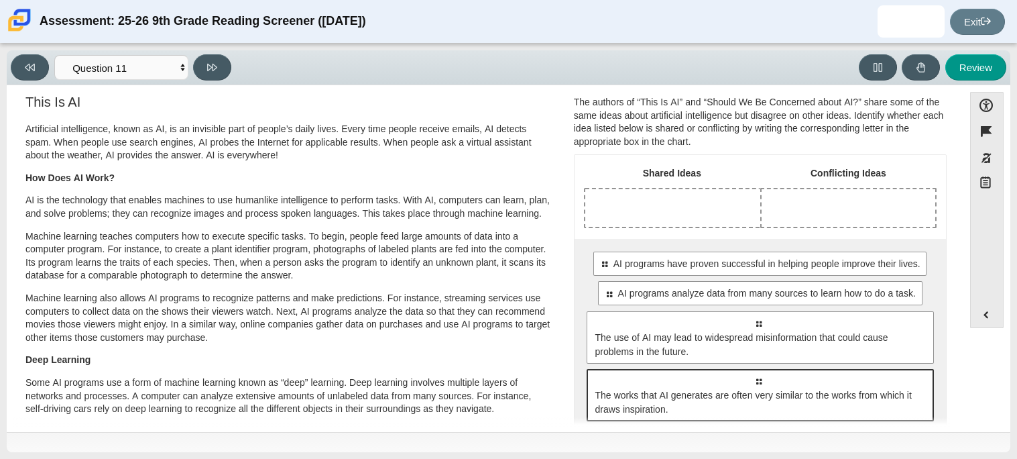
scroll to position [10, 0]
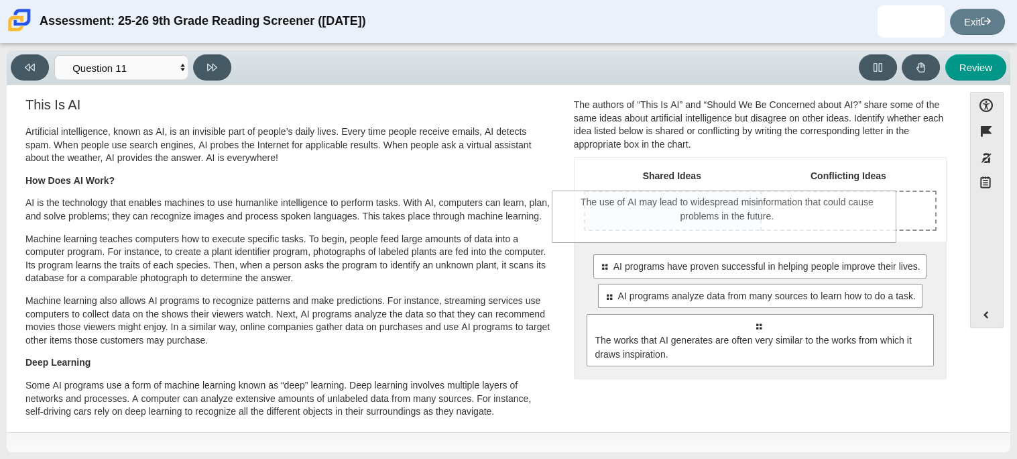
drag, startPoint x: 695, startPoint y: 337, endPoint x: 663, endPoint y: 214, distance: 127.5
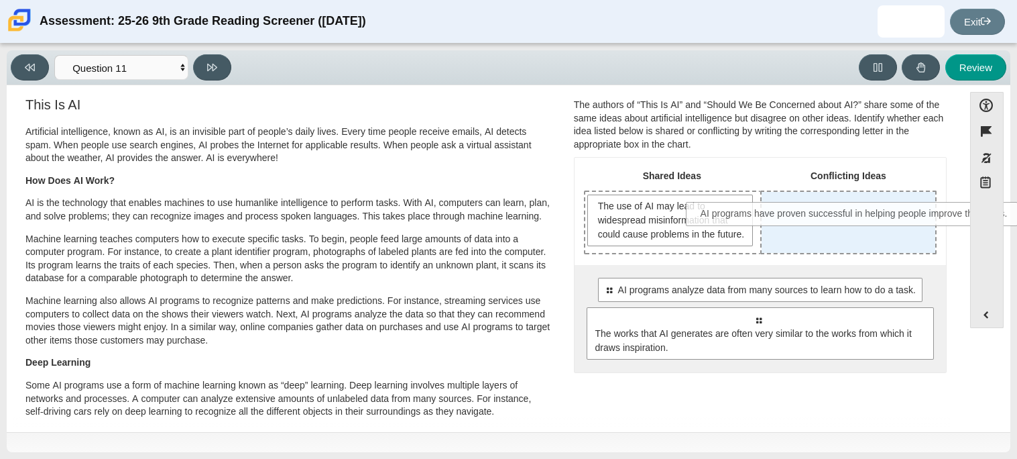
drag, startPoint x: 714, startPoint y: 309, endPoint x: 811, endPoint y: 221, distance: 130.1
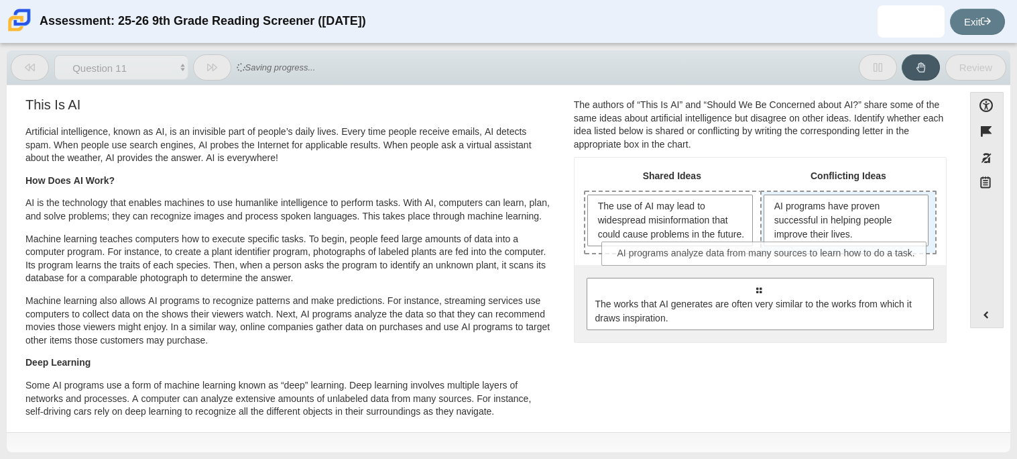
drag, startPoint x: 805, startPoint y: 293, endPoint x: 814, endPoint y: 245, distance: 49.2
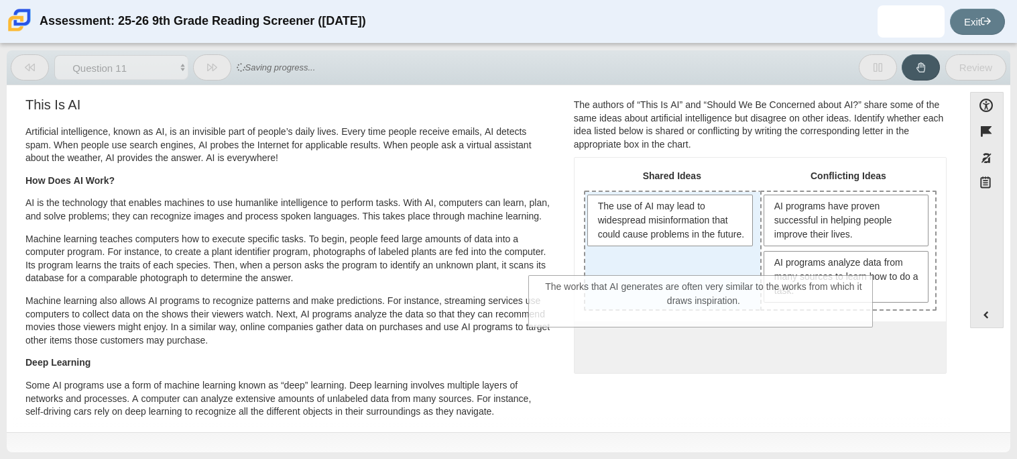
drag, startPoint x: 752, startPoint y: 361, endPoint x: 685, endPoint y: 290, distance: 97.2
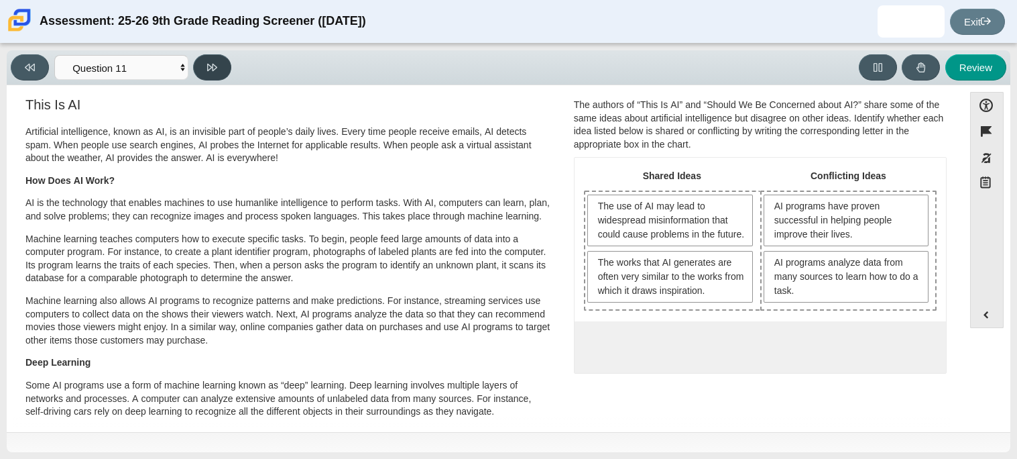
click at [209, 66] on icon at bounding box center [212, 67] width 10 height 10
select select "c3effed4-44ce-4a19-bd96-1787f34e9b4c"
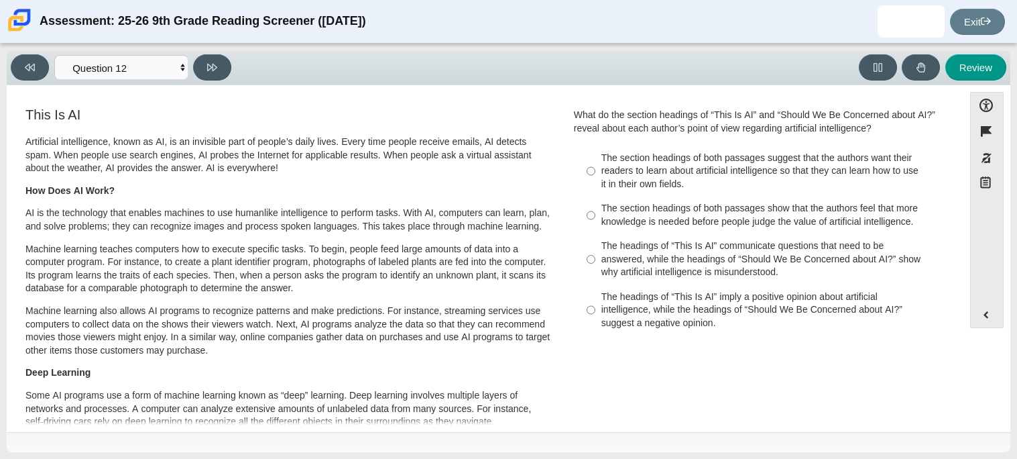
click at [606, 262] on div "The headings of “This Is AI” communicate questions that need to be answered, wh…" at bounding box center [771, 259] width 339 height 40
click at [596, 262] on input "The headings of “This Is AI” communicate questions that need to be answered, wh…" at bounding box center [591, 259] width 9 height 51
radio input "true"
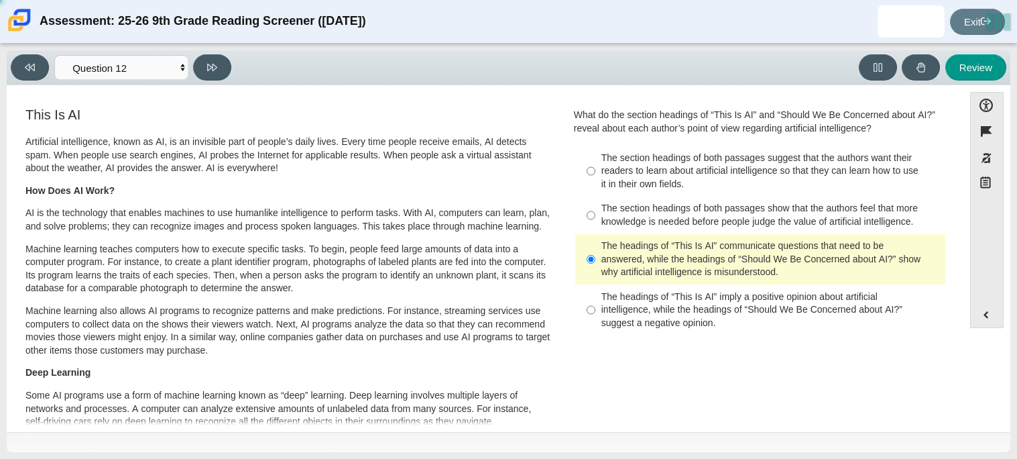
click at [616, 321] on div "The headings of “This Is AI” imply a positive opinion about artificial intellig…" at bounding box center [771, 310] width 339 height 40
click at [596, 321] on input "The headings of “This Is AI” imply a positive opinion about artificial intellig…" at bounding box center [591, 309] width 9 height 51
radio input "true"
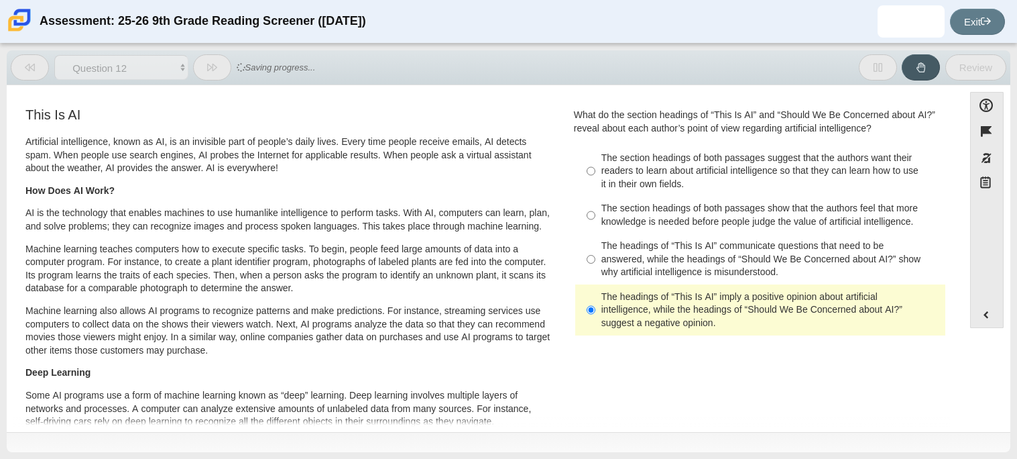
click at [628, 265] on div "The headings of “This Is AI” communicate questions that need to be answered, wh…" at bounding box center [771, 259] width 339 height 40
click at [596, 265] on input "The headings of “This Is AI” communicate questions that need to be answered, wh…" at bounding box center [591, 259] width 9 height 51
radio input "true"
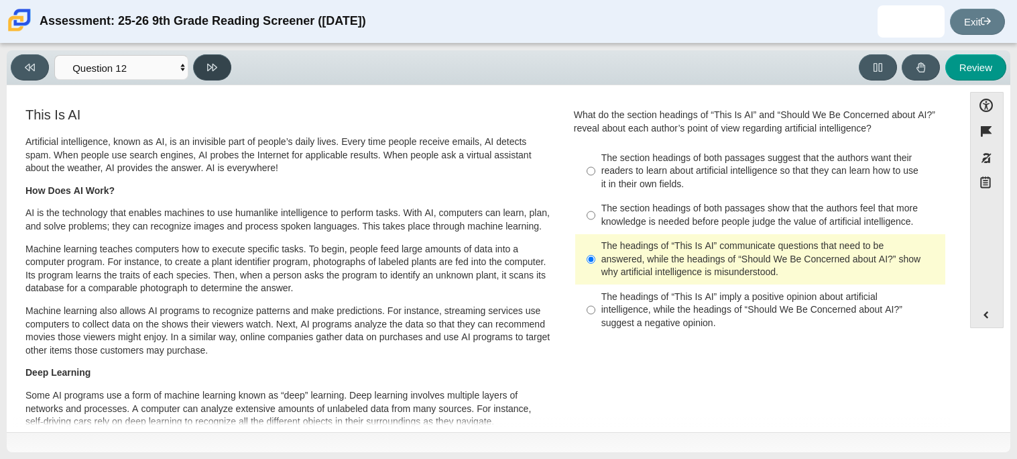
click at [213, 66] on icon at bounding box center [212, 67] width 10 height 7
select select "review"
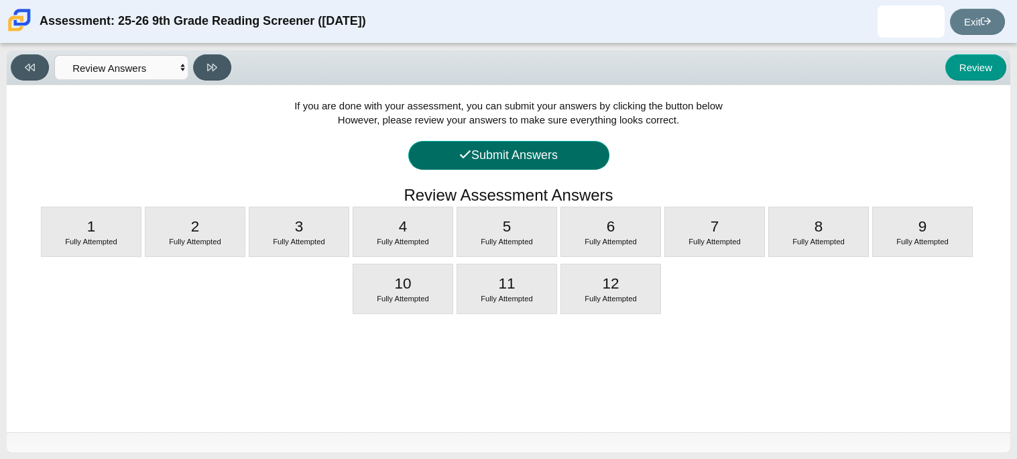
click at [558, 147] on button "Submit Answers" at bounding box center [508, 155] width 201 height 29
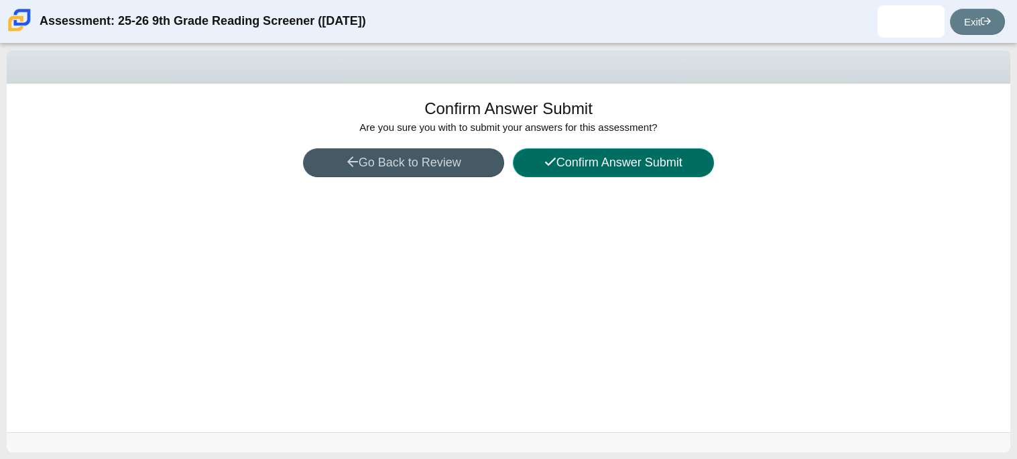
click at [567, 162] on button "Confirm Answer Submit" at bounding box center [613, 162] width 201 height 29
